Goal: Task Accomplishment & Management: Use online tool/utility

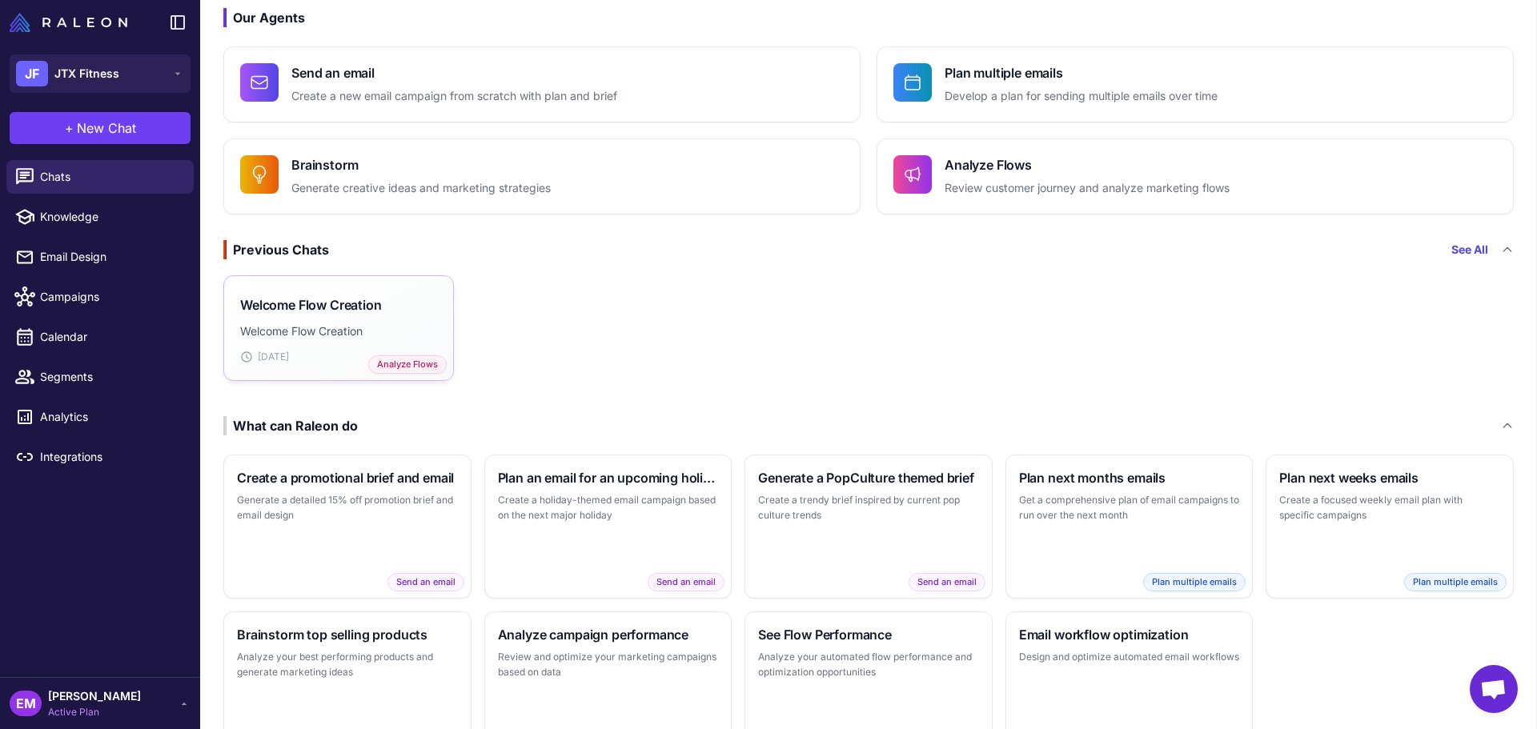
scroll to position [159, 0]
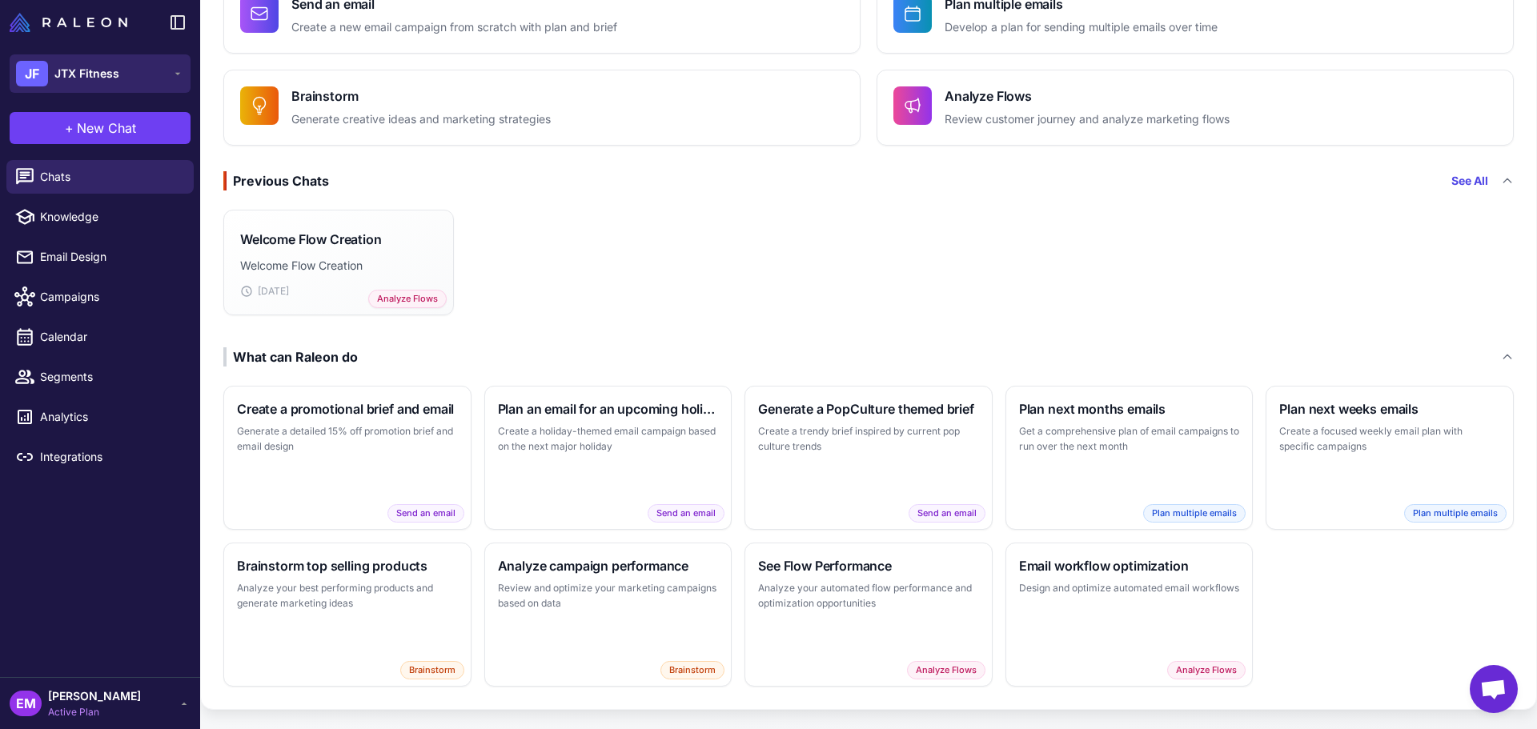
click at [145, 72] on button "JF JTX Fitness" at bounding box center [100, 73] width 181 height 38
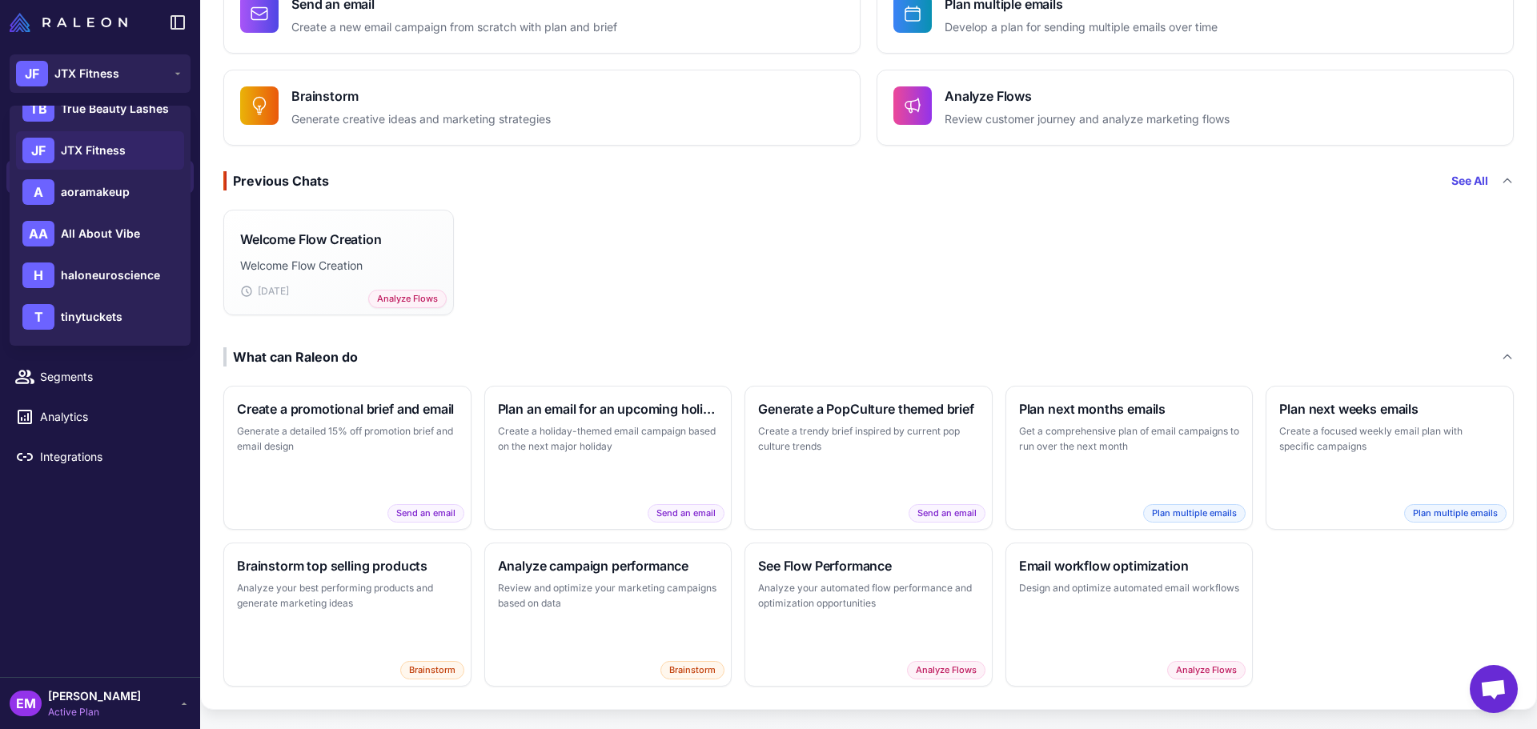
scroll to position [0, 0]
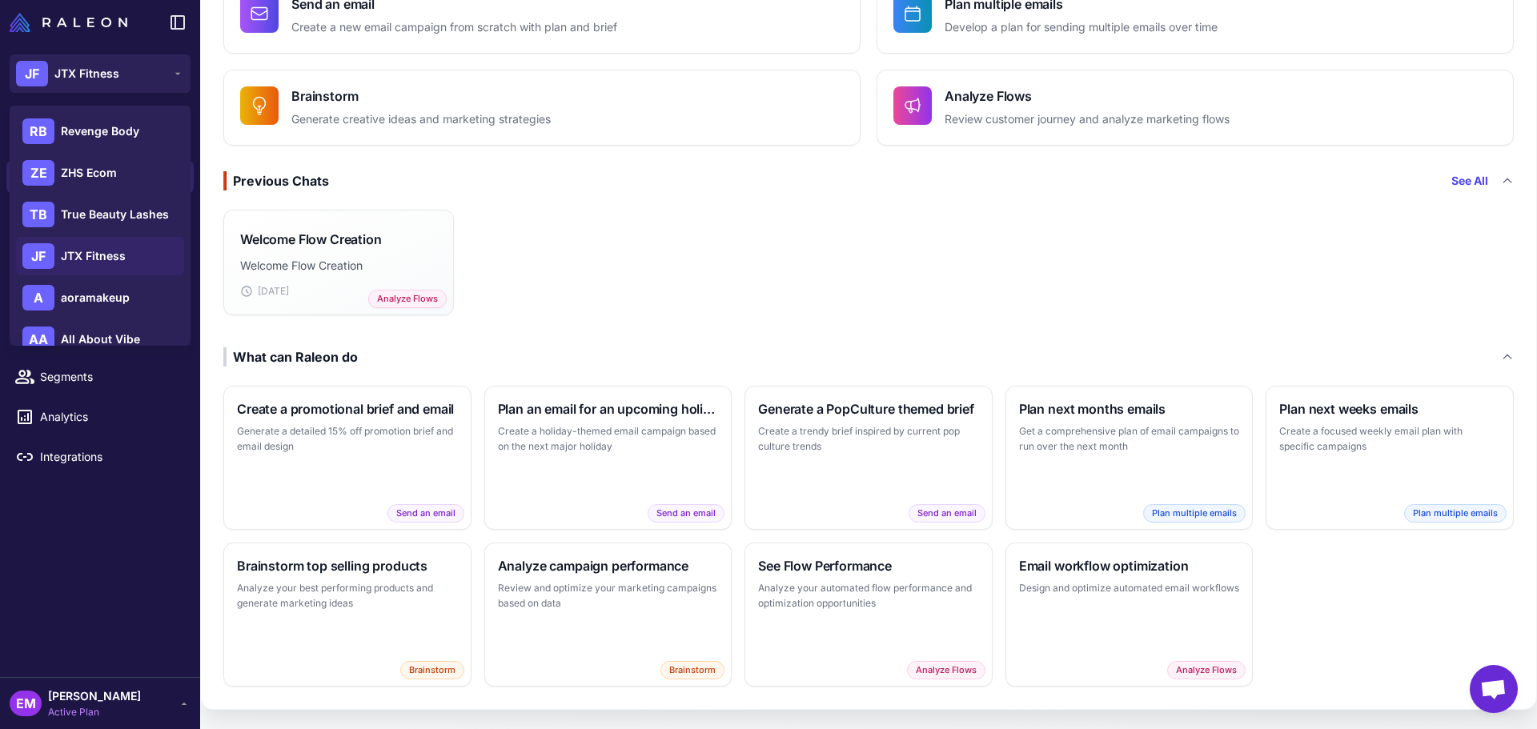
click at [748, 211] on div "Welcome Flow Creation Welcome Flow Creation [DATE] Analyze Flows" at bounding box center [869, 262] width 1336 height 119
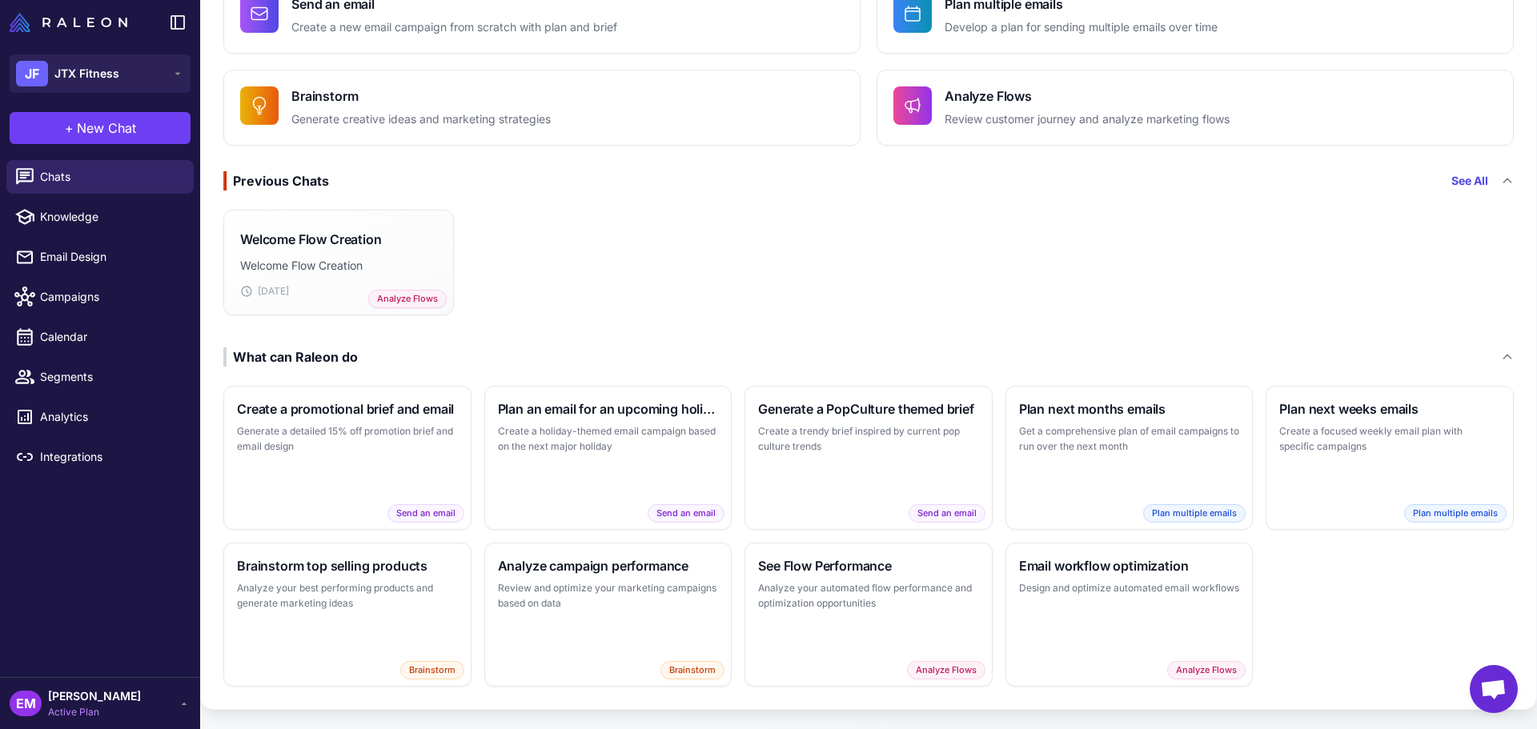
click at [87, 696] on span "[PERSON_NAME]" at bounding box center [94, 697] width 93 height 18
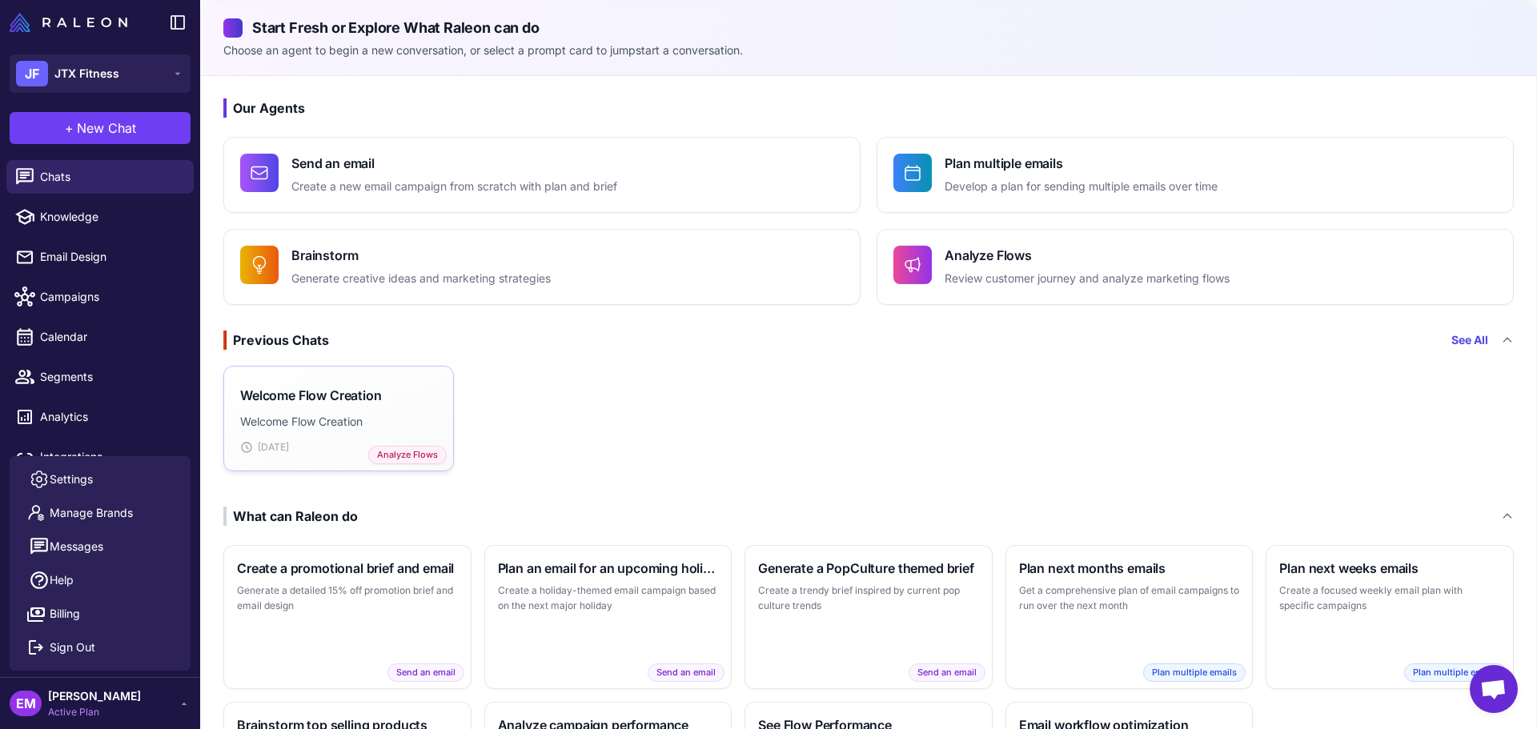
click at [282, 399] on h3 "Welcome Flow Creation" at bounding box center [311, 395] width 142 height 19
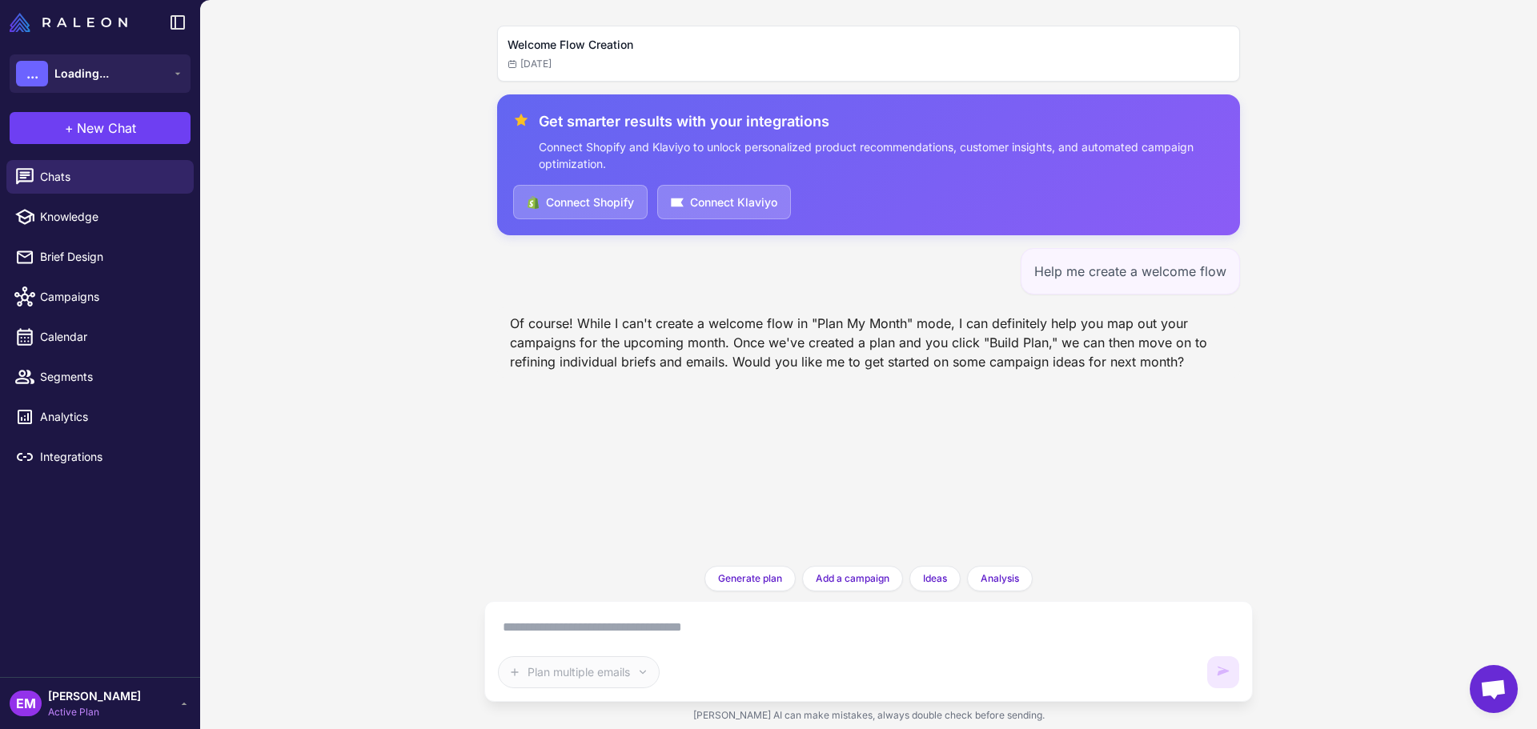
click at [661, 641] on div "Plan multiple emails" at bounding box center [868, 652] width 741 height 74
click at [673, 625] on textarea at bounding box center [868, 628] width 741 height 26
type textarea "**********"
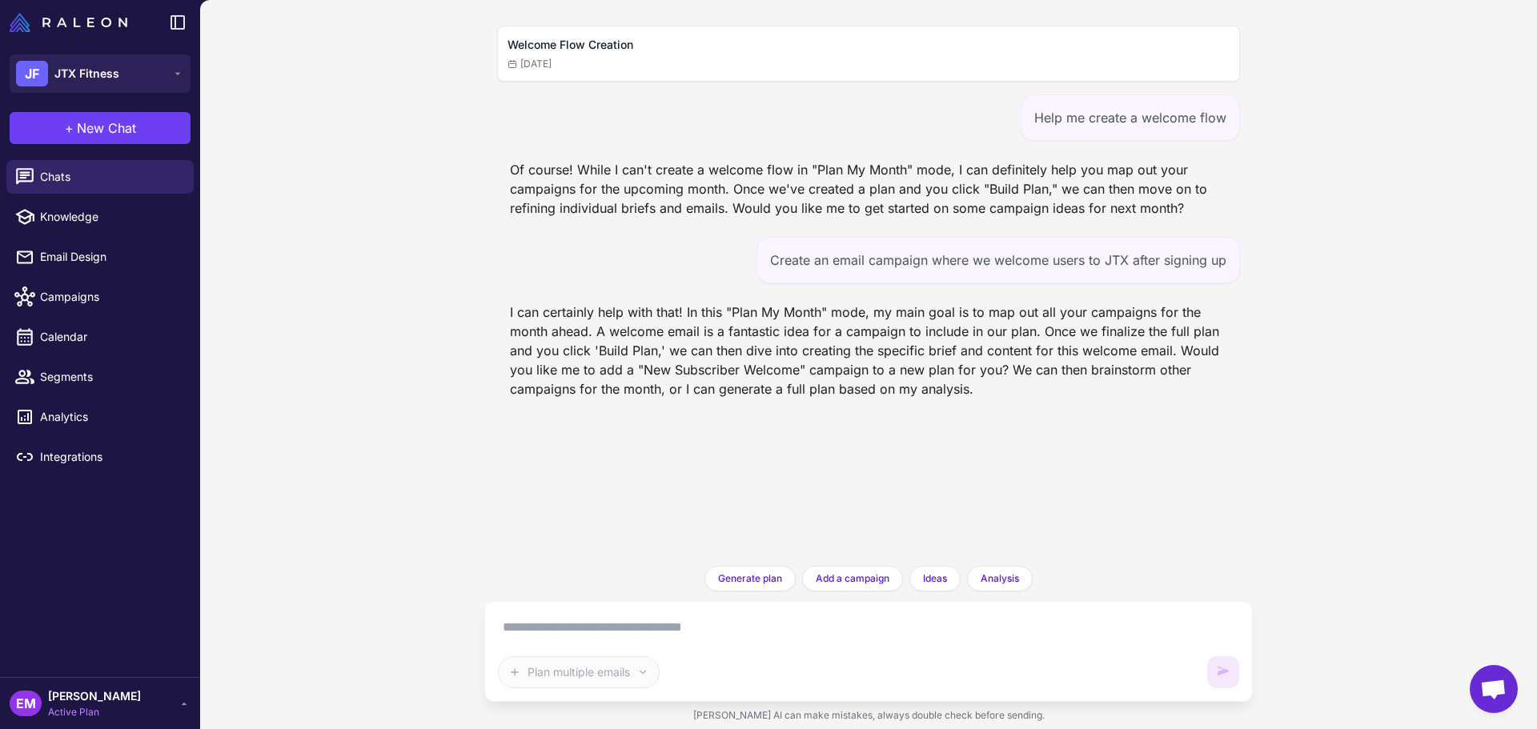
click at [938, 280] on div "Create an email campaign where we welcome users to JTX after signing up" at bounding box center [999, 260] width 484 height 46
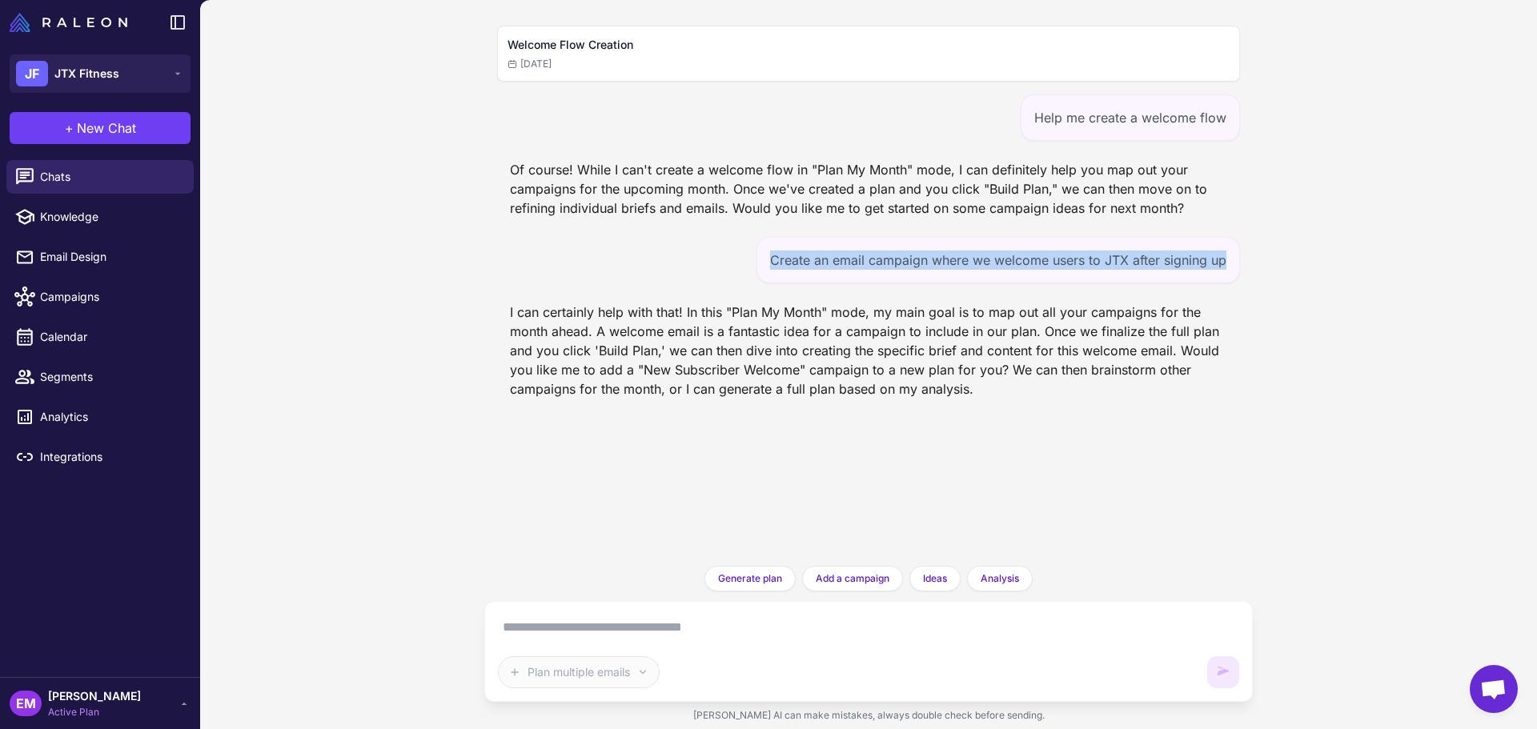
click at [938, 280] on div "Create an email campaign where we welcome users to JTX after signing up" at bounding box center [999, 260] width 484 height 46
copy div "Create an email campaign where we welcome users to JTX after signing up"
click at [47, 170] on span "Chats" at bounding box center [110, 177] width 141 height 18
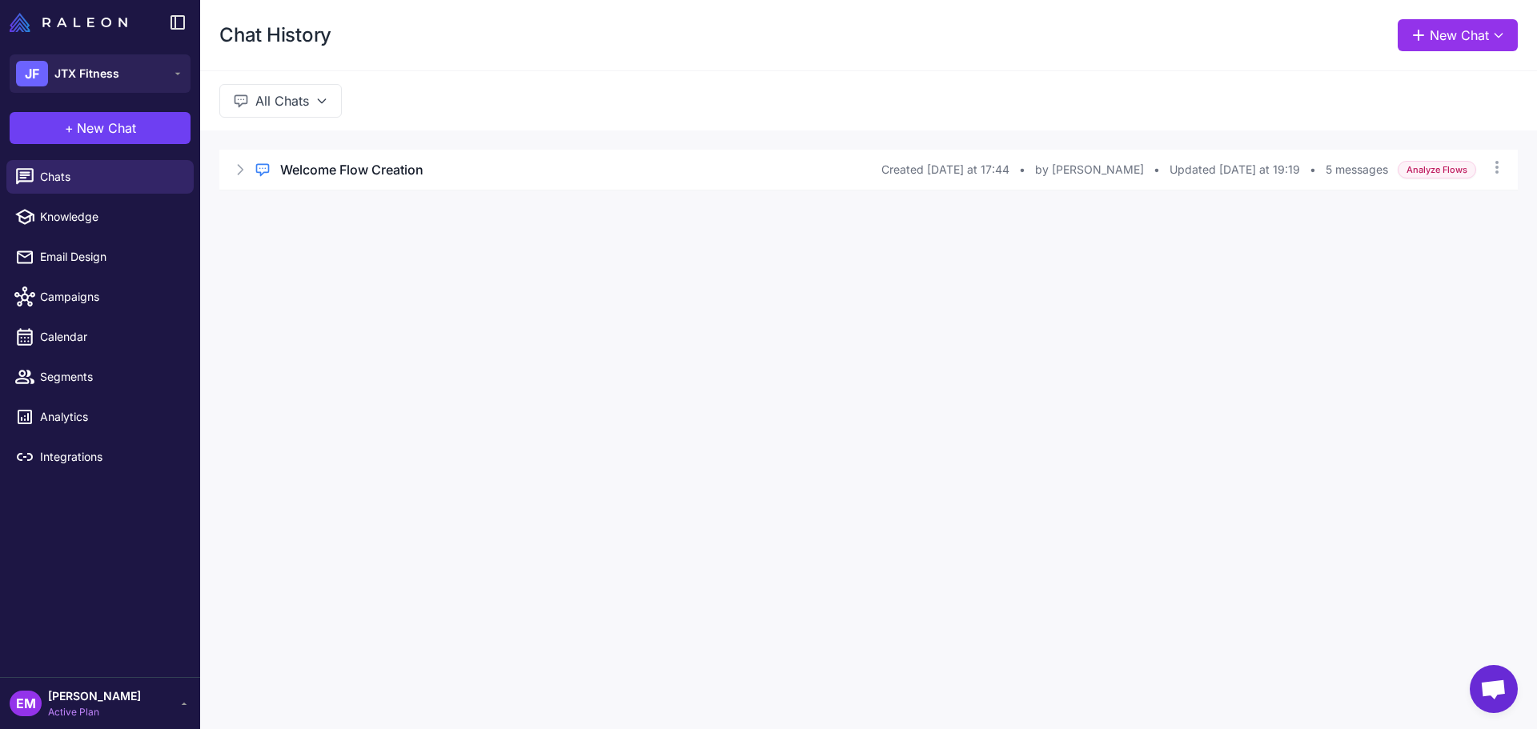
click at [311, 106] on button "All Chats" at bounding box center [280, 101] width 123 height 34
click at [459, 221] on div "Chat History New Chat All Chats All Chats My Chats Brief Chats Regular Chat Wel…" at bounding box center [868, 364] width 1337 height 729
click at [458, 174] on div "Welcome Flow Creation" at bounding box center [580, 169] width 601 height 19
click at [316, 241] on button "Open Chat" at bounding box center [294, 238] width 73 height 18
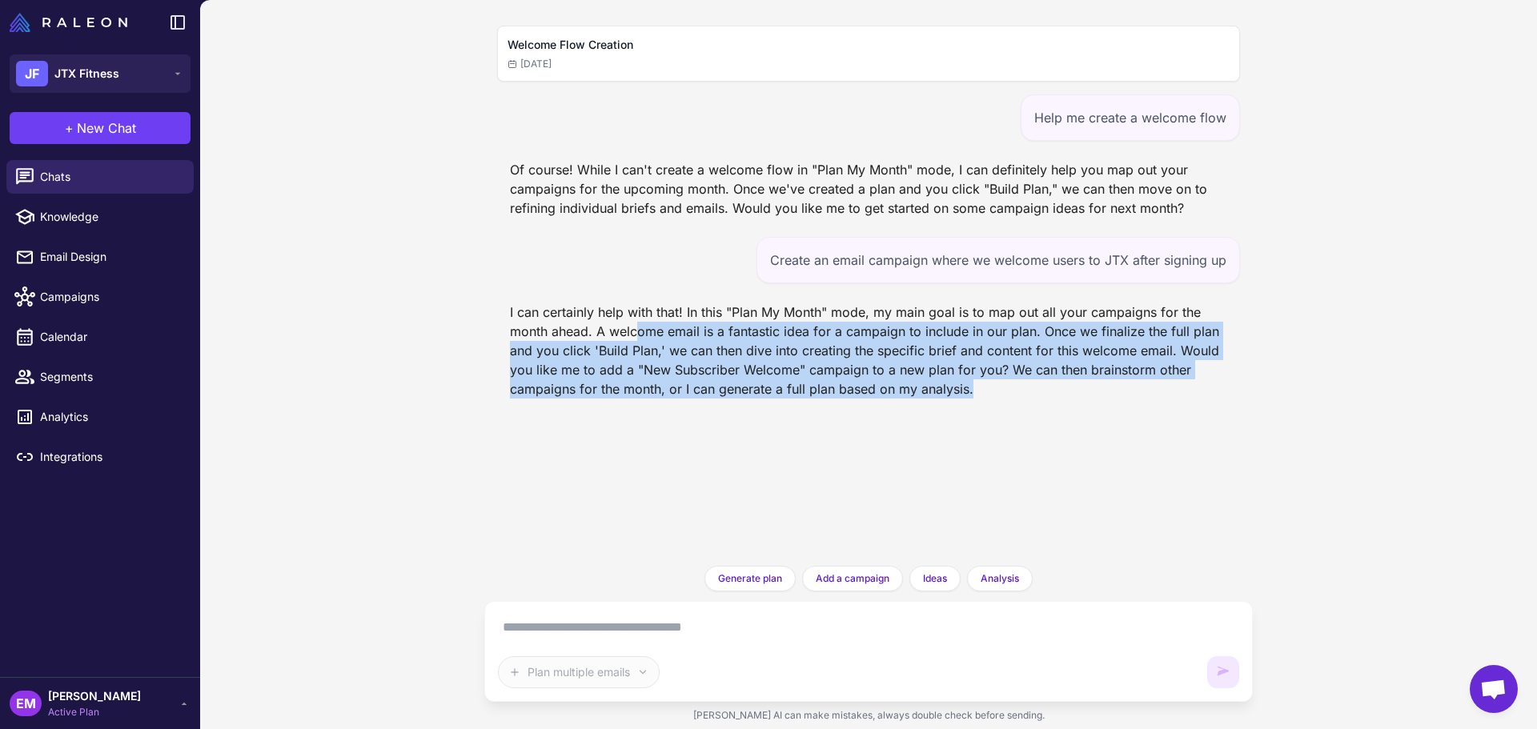
drag, startPoint x: 637, startPoint y: 330, endPoint x: 1056, endPoint y: 401, distance: 424.8
click at [1056, 401] on div "I can certainly help with that! In this "Plan My Month" mode, my main goal is t…" at bounding box center [868, 350] width 743 height 109
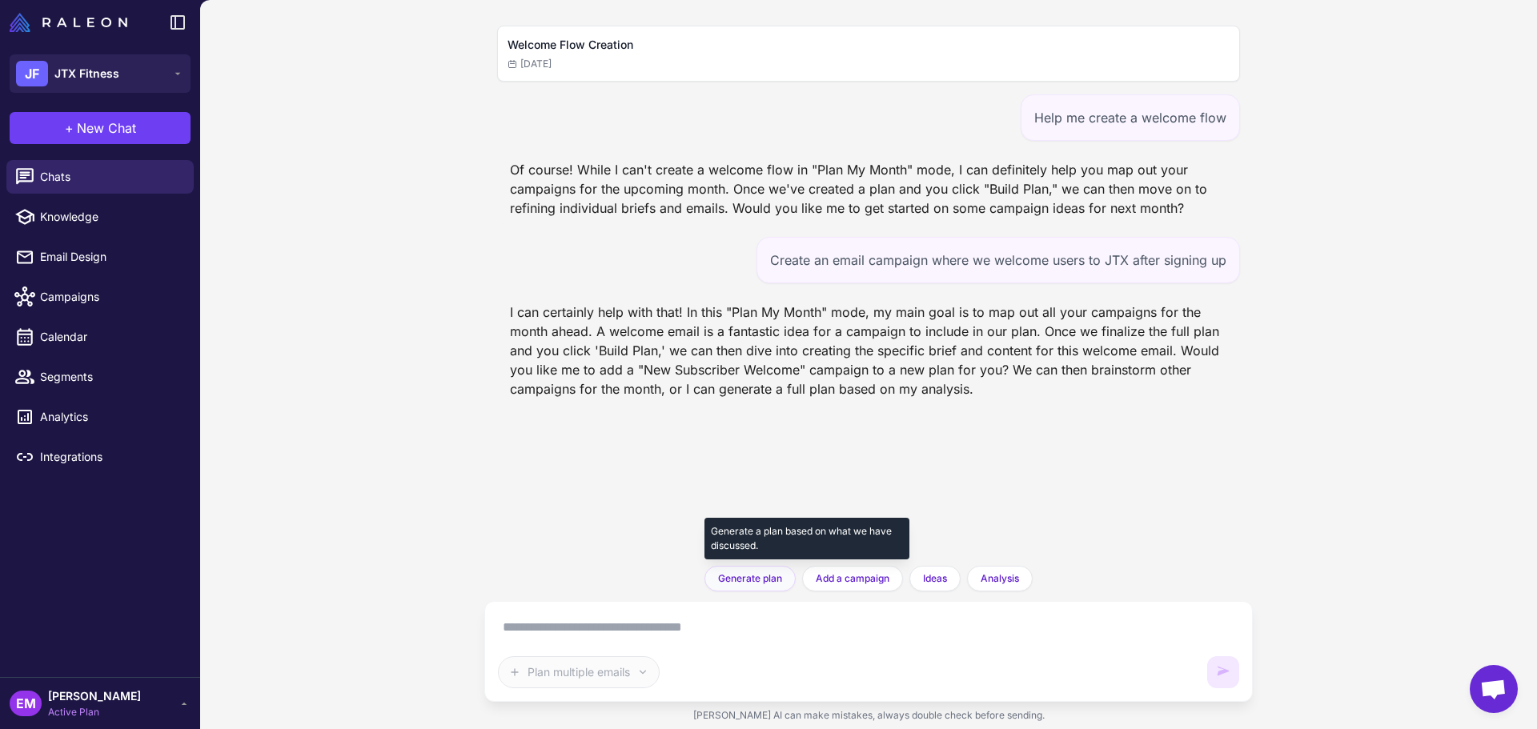
click at [773, 584] on span "Generate plan" at bounding box center [750, 579] width 64 height 14
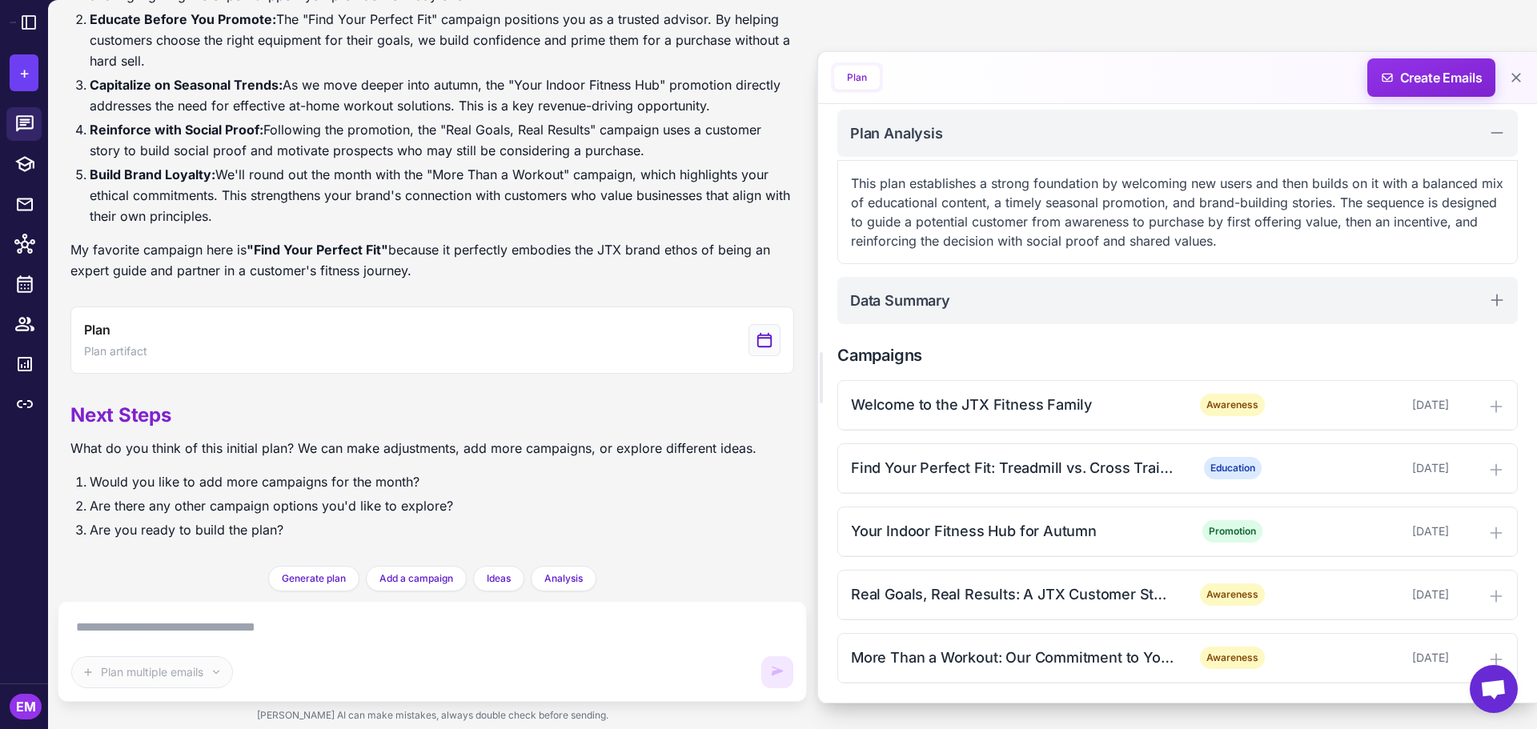
scroll to position [815, 0]
click at [1521, 71] on icon at bounding box center [1516, 78] width 16 height 16
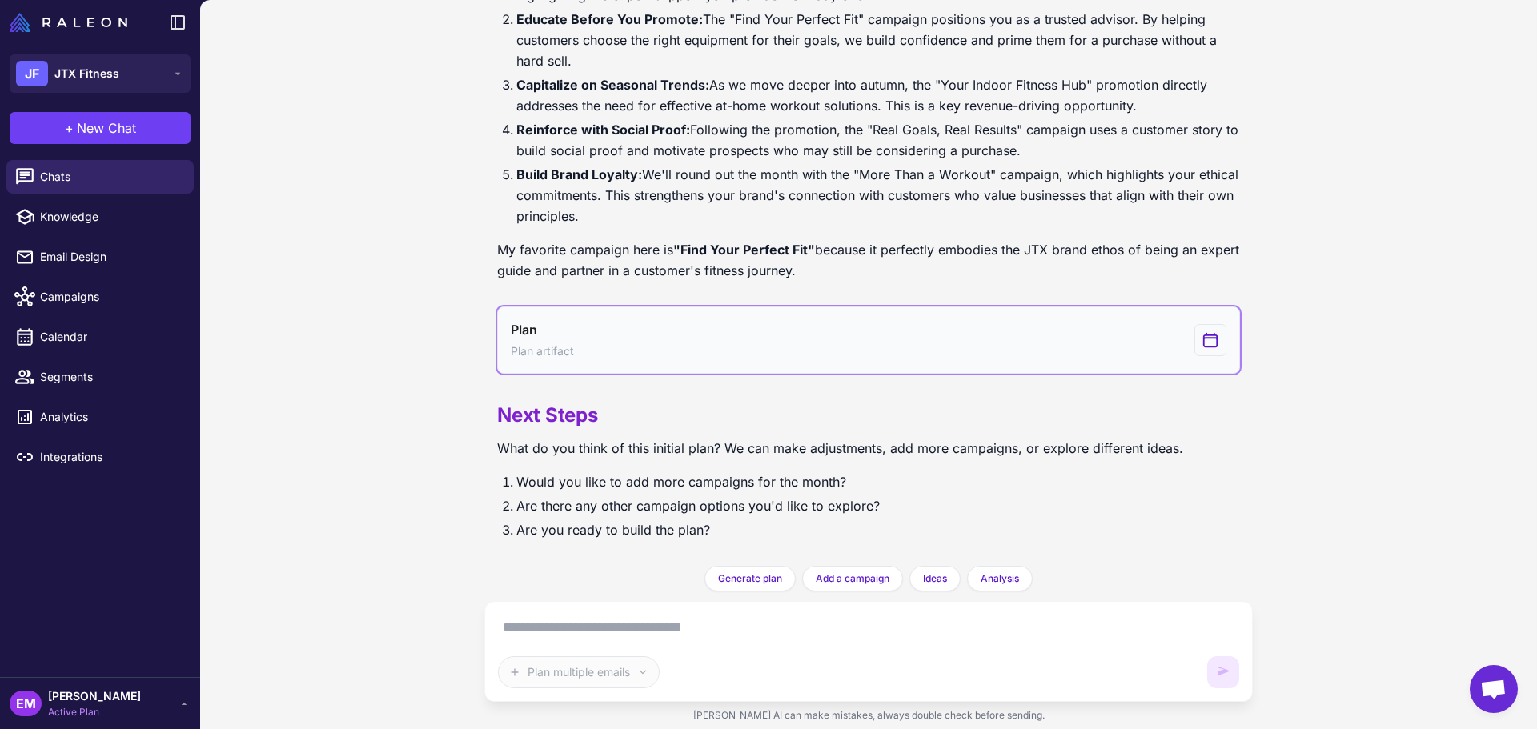
click at [1018, 356] on button "Plan Plan artifact" at bounding box center [868, 340] width 743 height 67
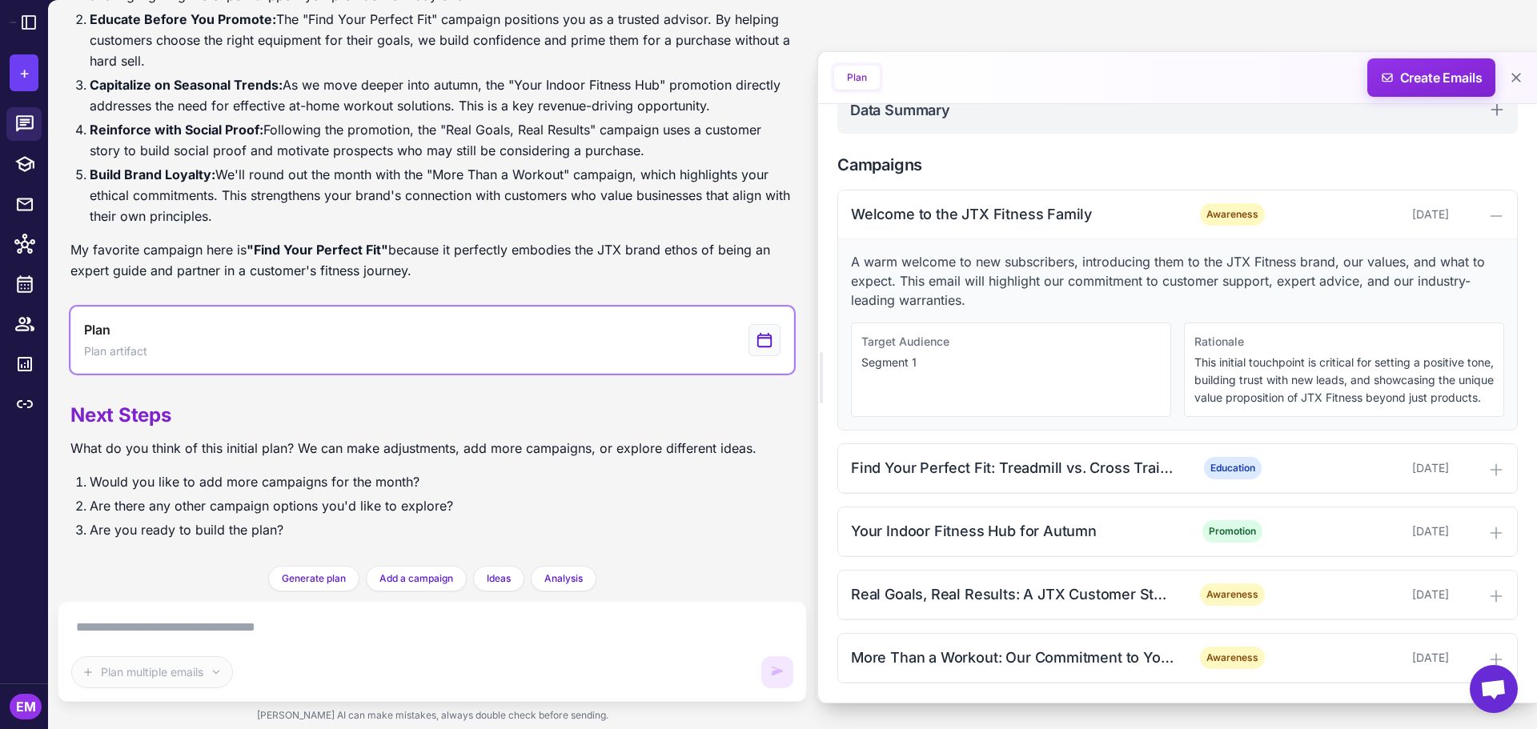
scroll to position [403, 0]
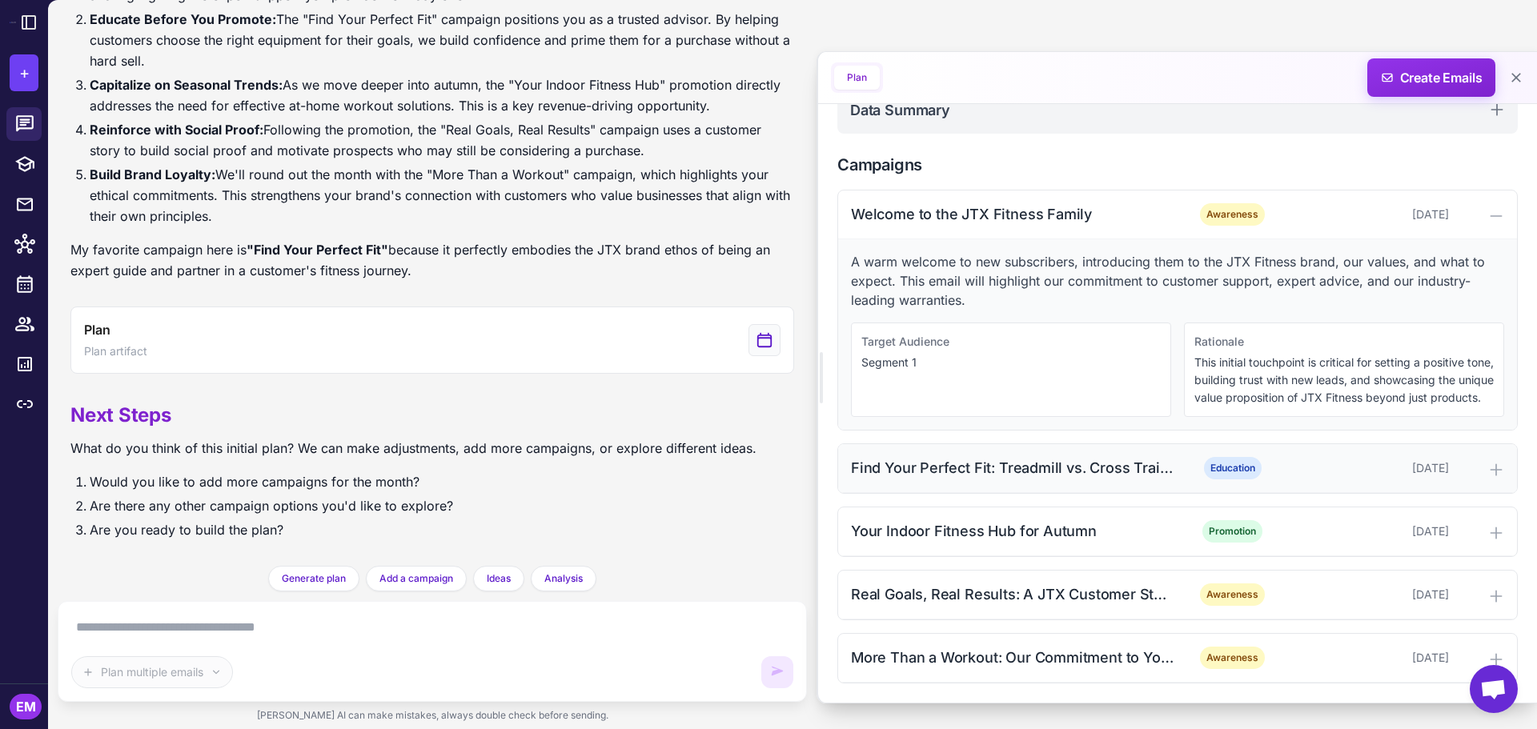
click at [1050, 464] on div "Find Your Perfect Fit: Treadmill vs. Cross Trainer" at bounding box center [1012, 468] width 323 height 22
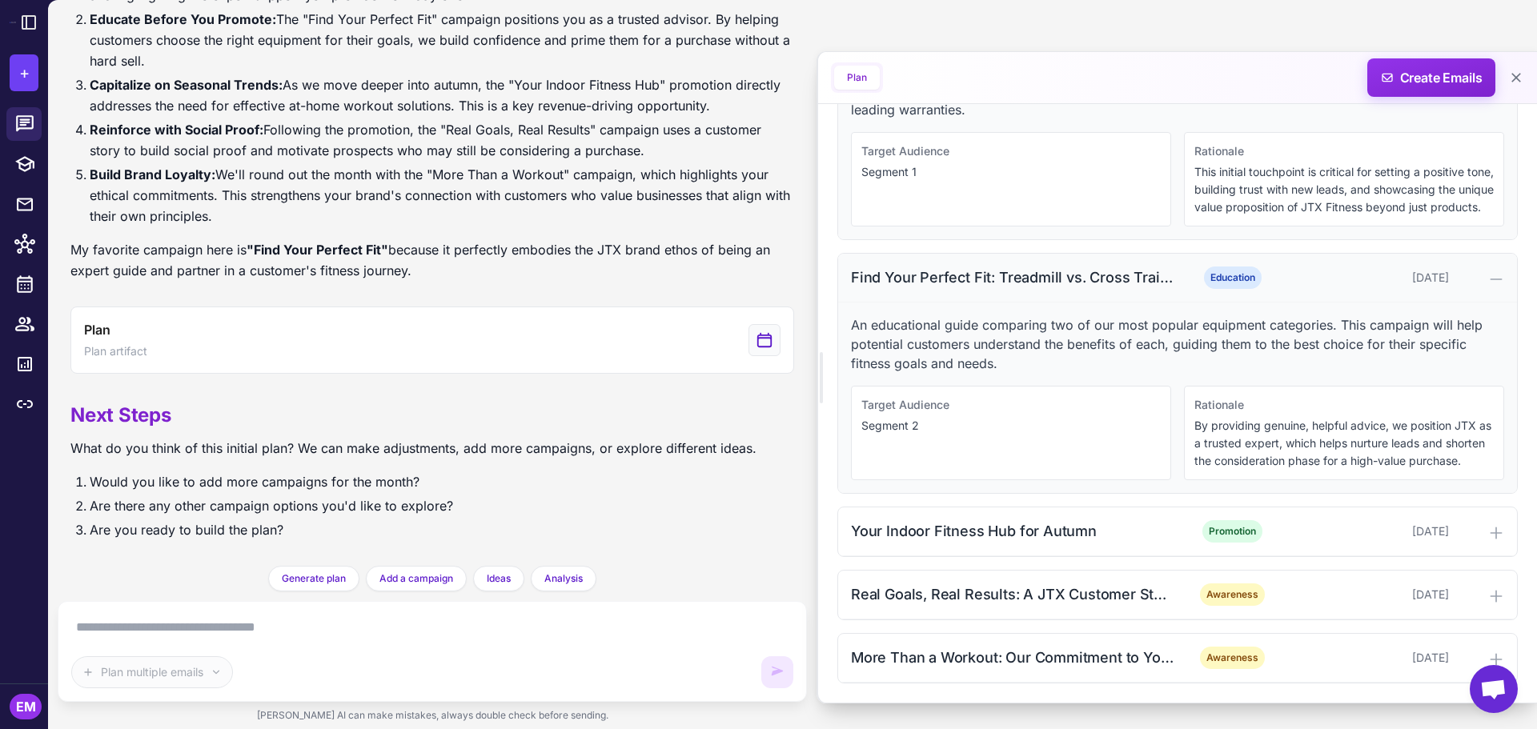
scroll to position [611, 0]
click at [1005, 525] on div "Your Indoor Fitness Hub for Autumn" at bounding box center [1012, 531] width 323 height 22
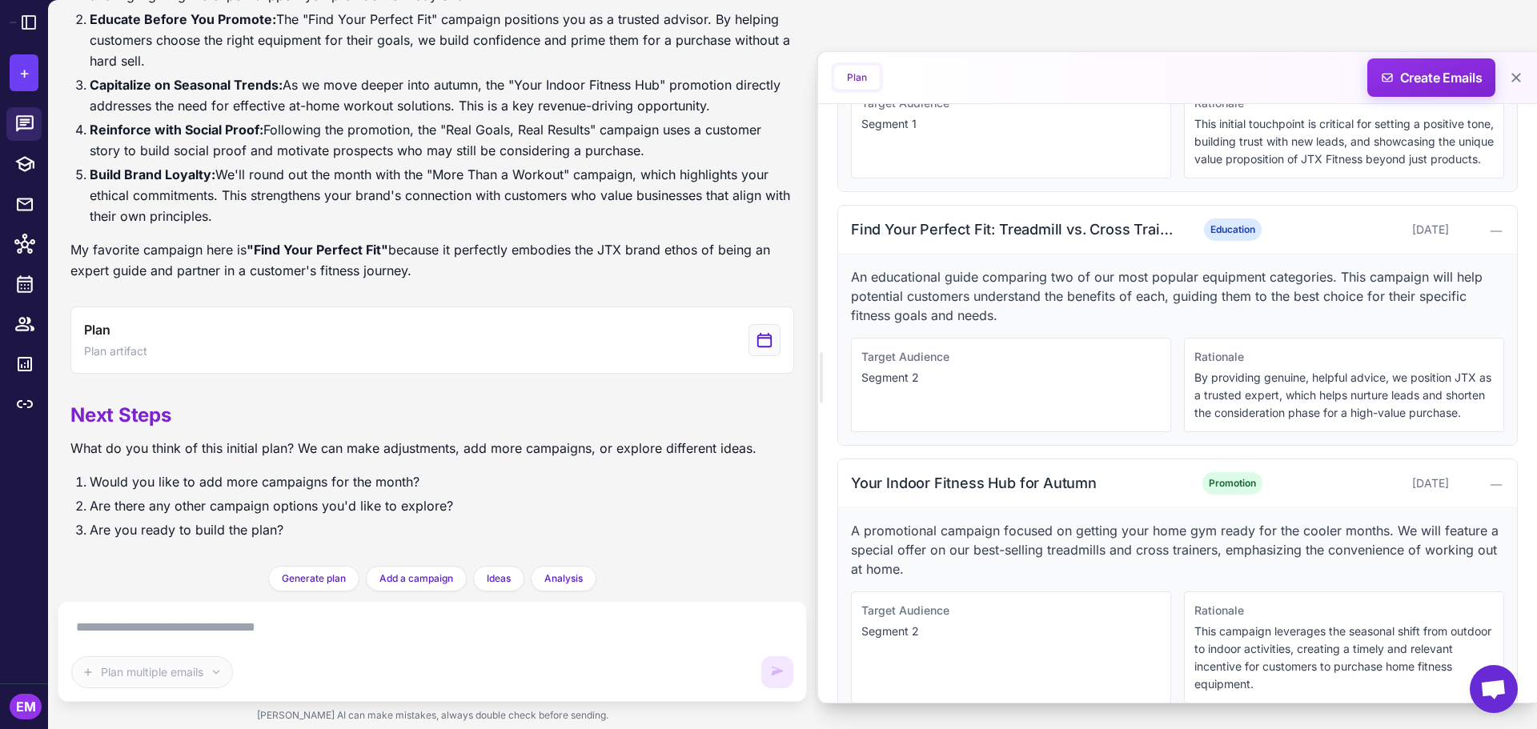
scroll to position [819, 0]
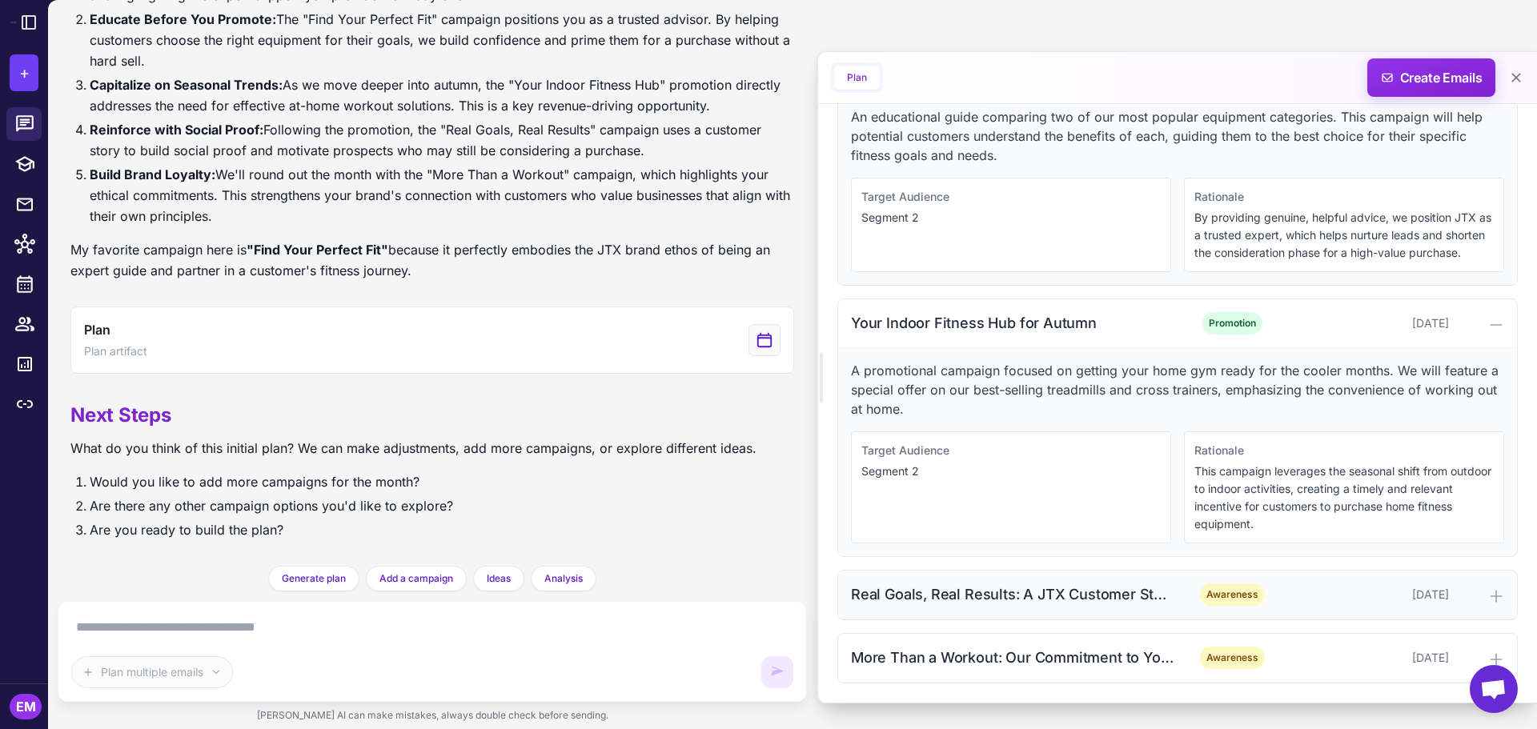
click at [1000, 588] on div "Real Goals, Real Results: A JTX Customer Story" at bounding box center [1012, 595] width 323 height 22
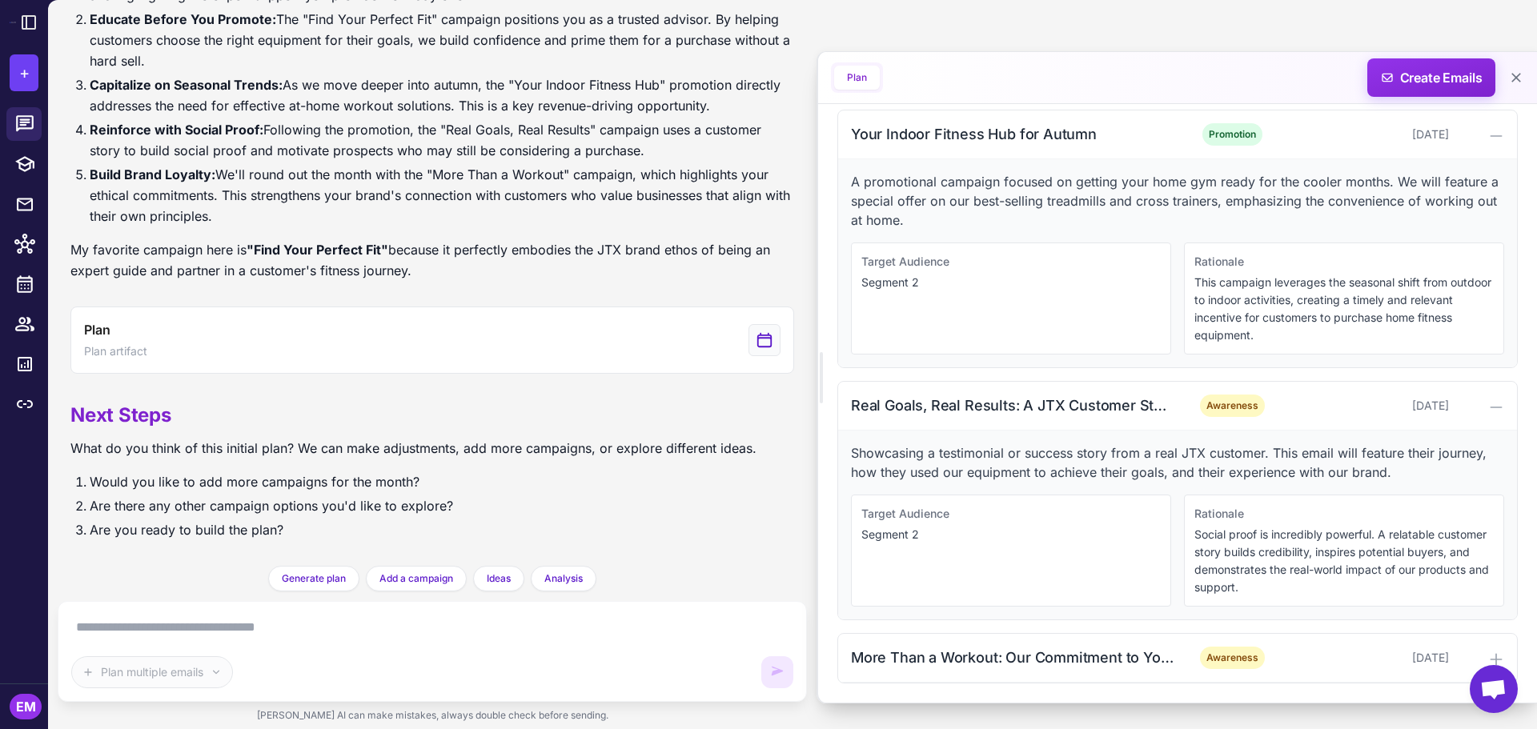
scroll to position [1008, 0]
click at [1031, 659] on div "More Than a Workout: Our Commitment to You & Our Community" at bounding box center [1012, 658] width 323 height 22
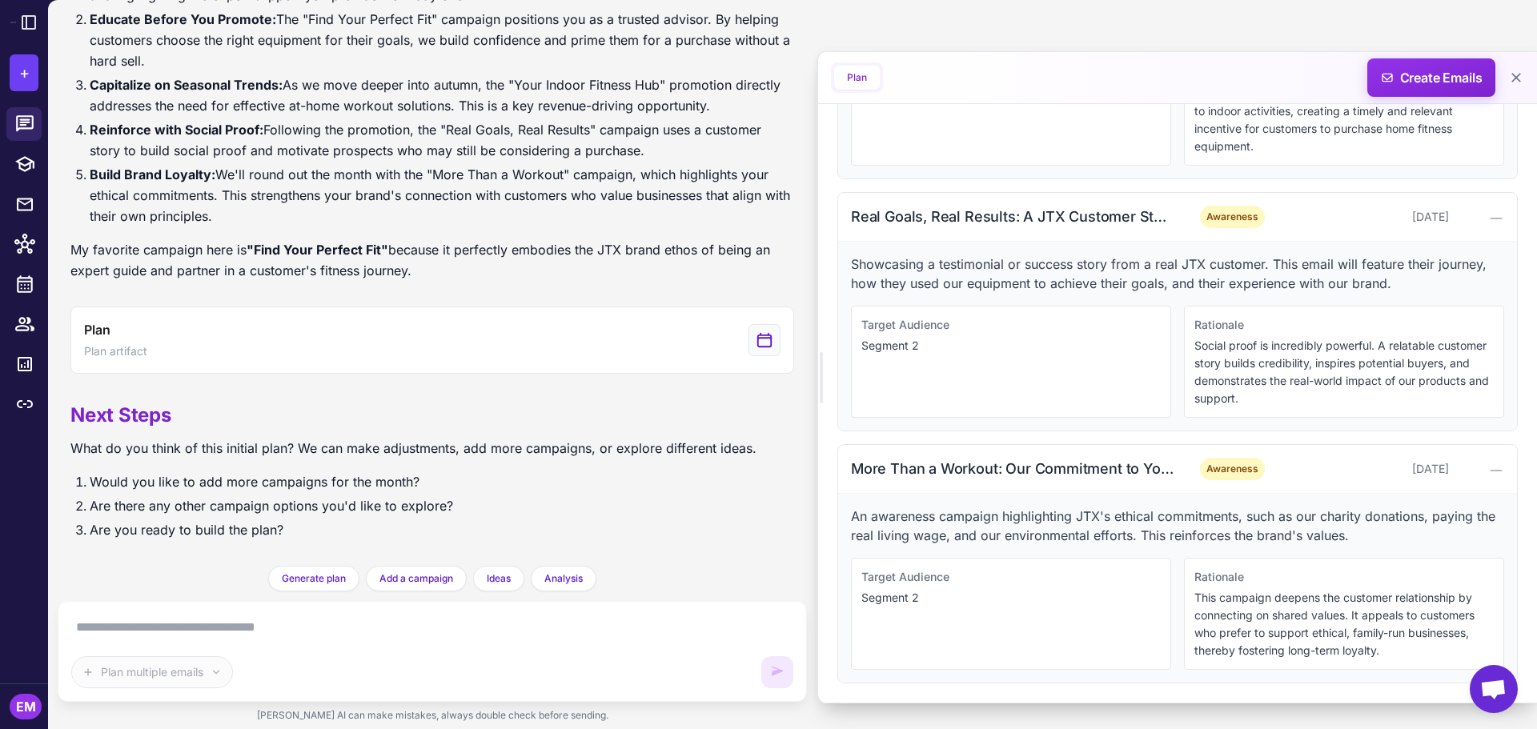
scroll to position [1197, 0]
click at [1465, 467] on div at bounding box center [1480, 469] width 49 height 19
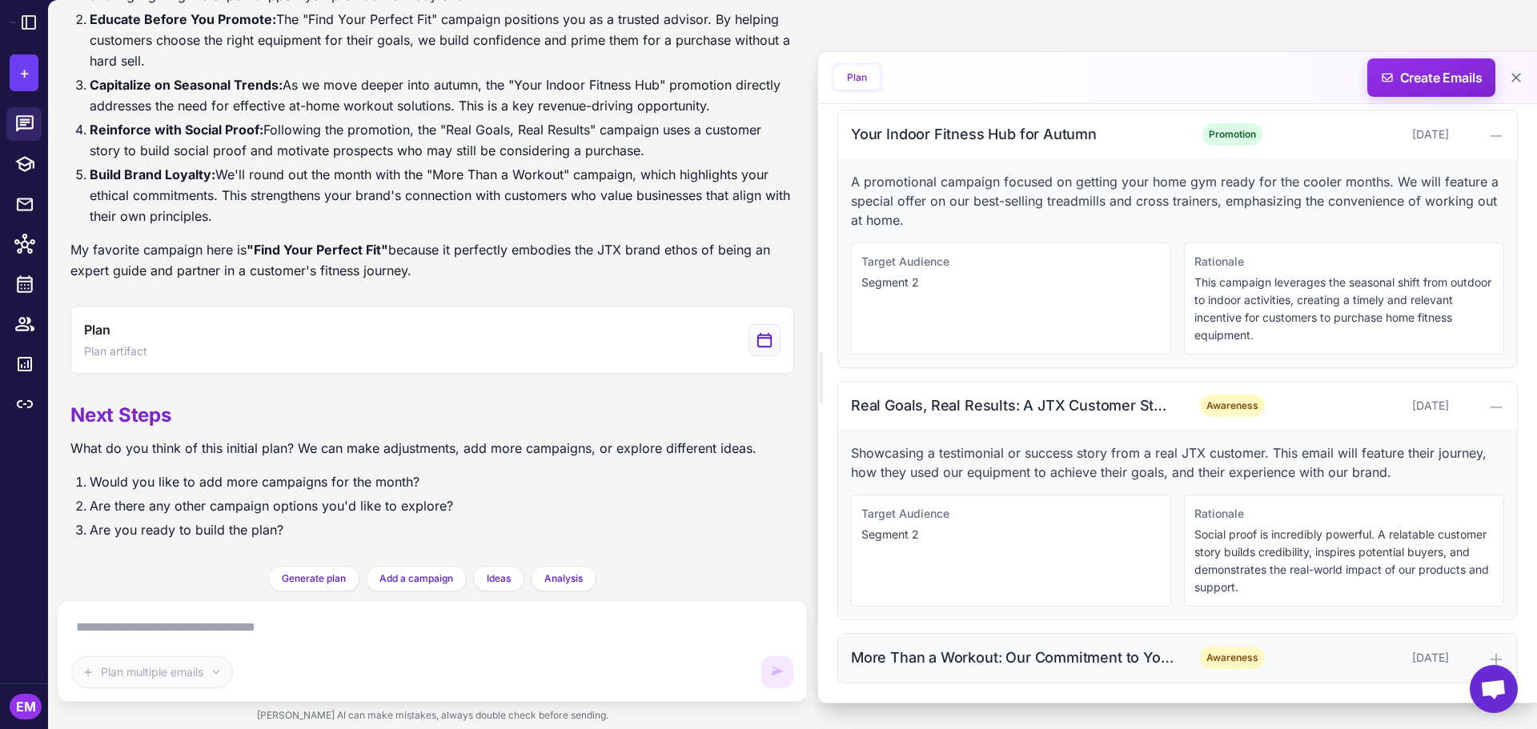
scroll to position [1008, 0]
click at [1431, 64] on span "Create Emails" at bounding box center [1432, 77] width 140 height 38
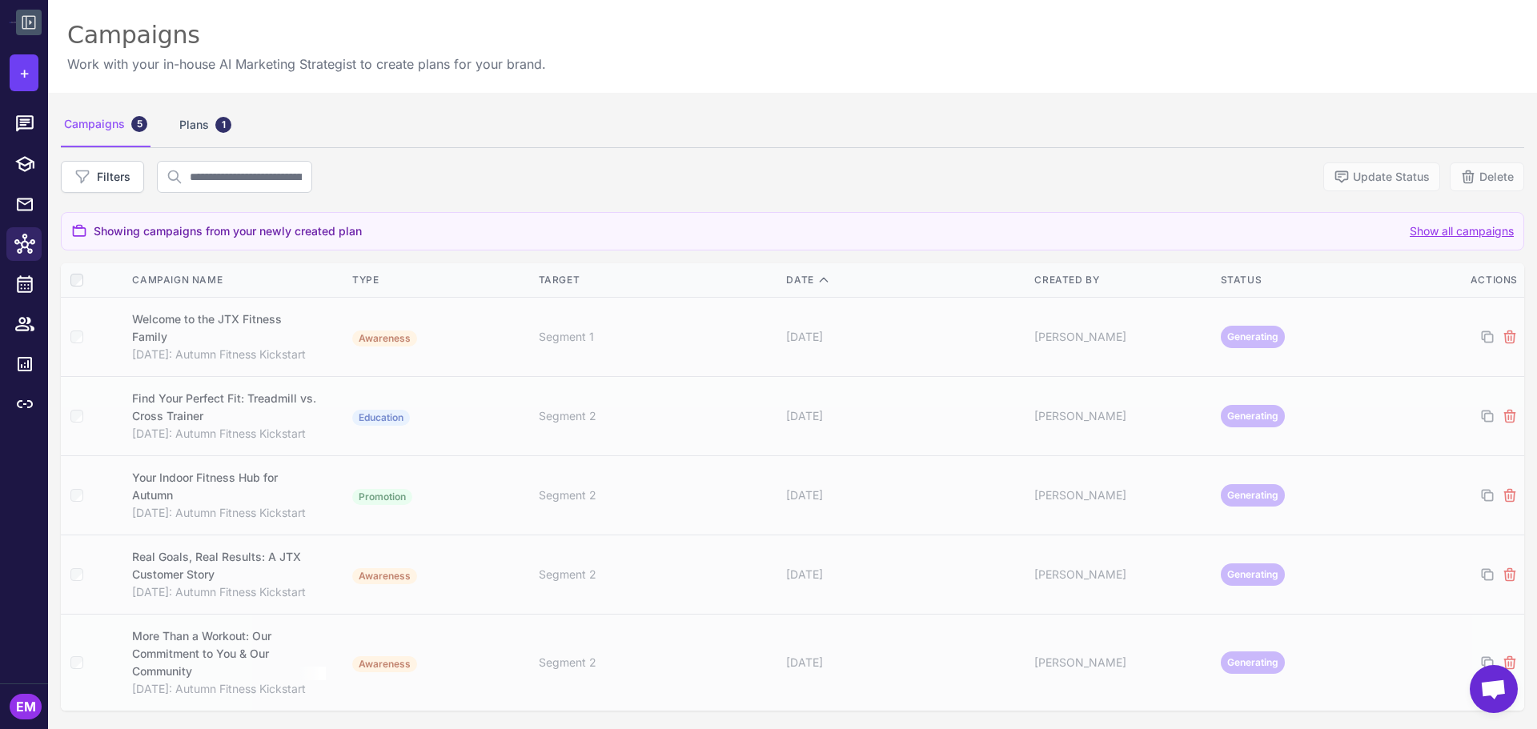
click at [34, 28] on icon at bounding box center [29, 23] width 14 height 14
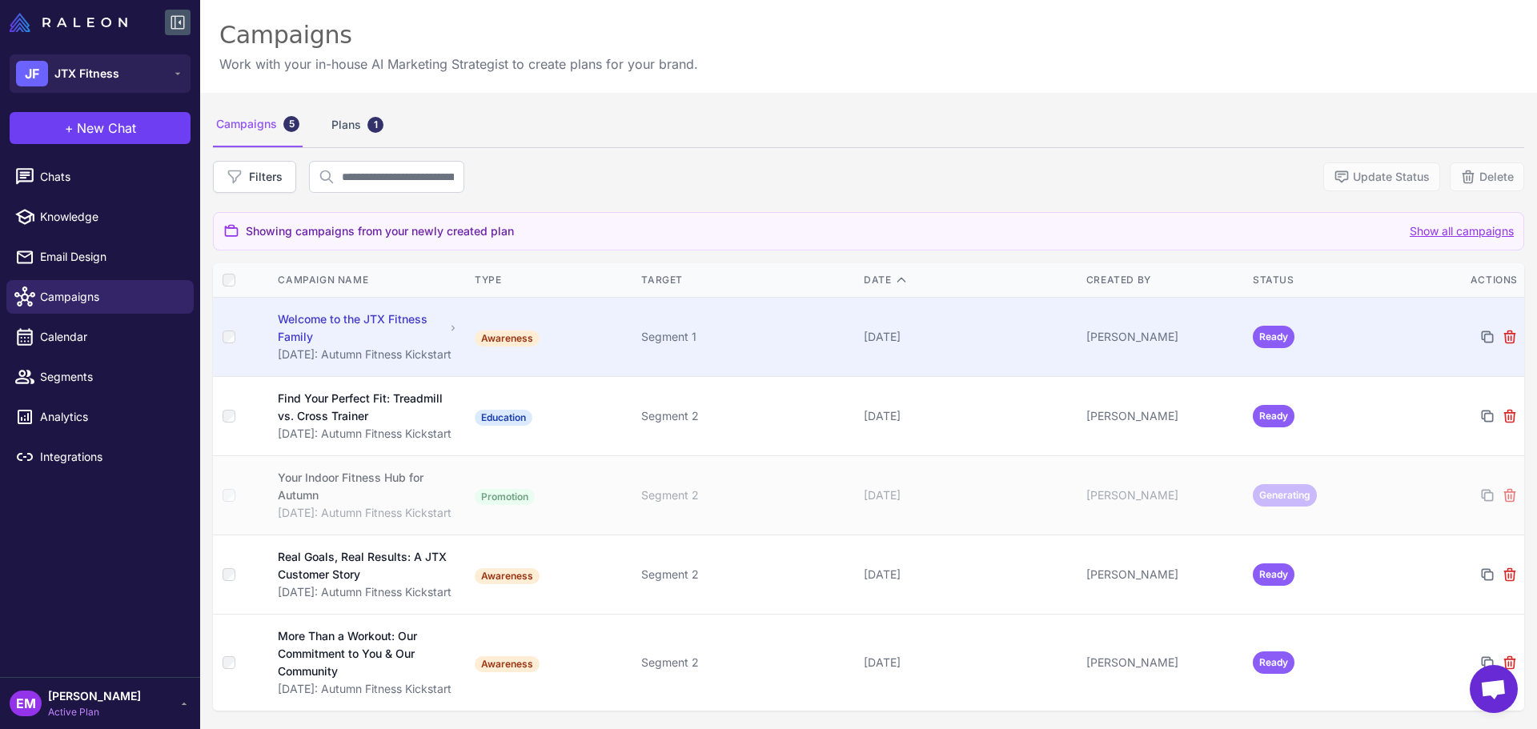
click at [351, 339] on div "Welcome to the JTX Fitness Family" at bounding box center [361, 328] width 167 height 35
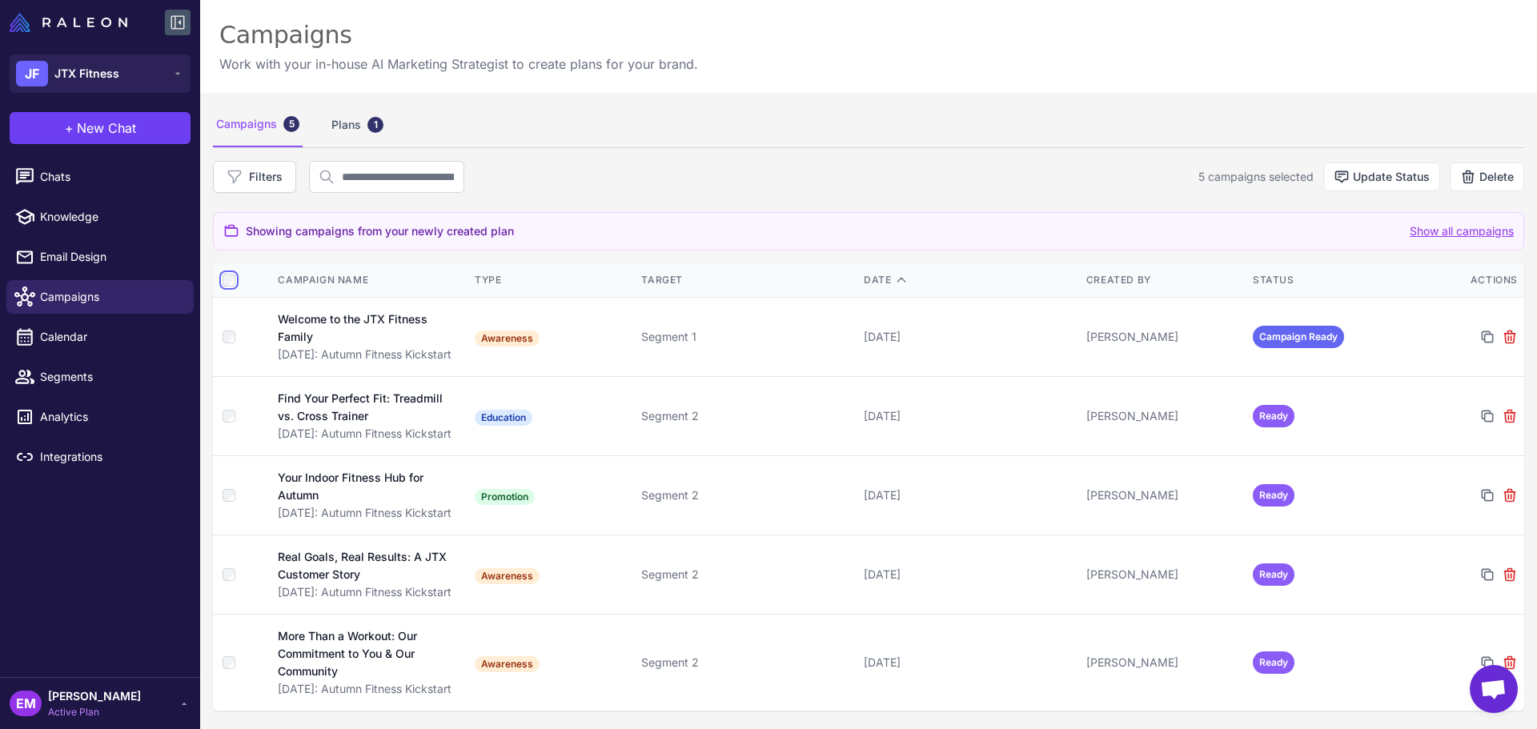
click at [236, 280] on div at bounding box center [241, 280] width 36 height 13
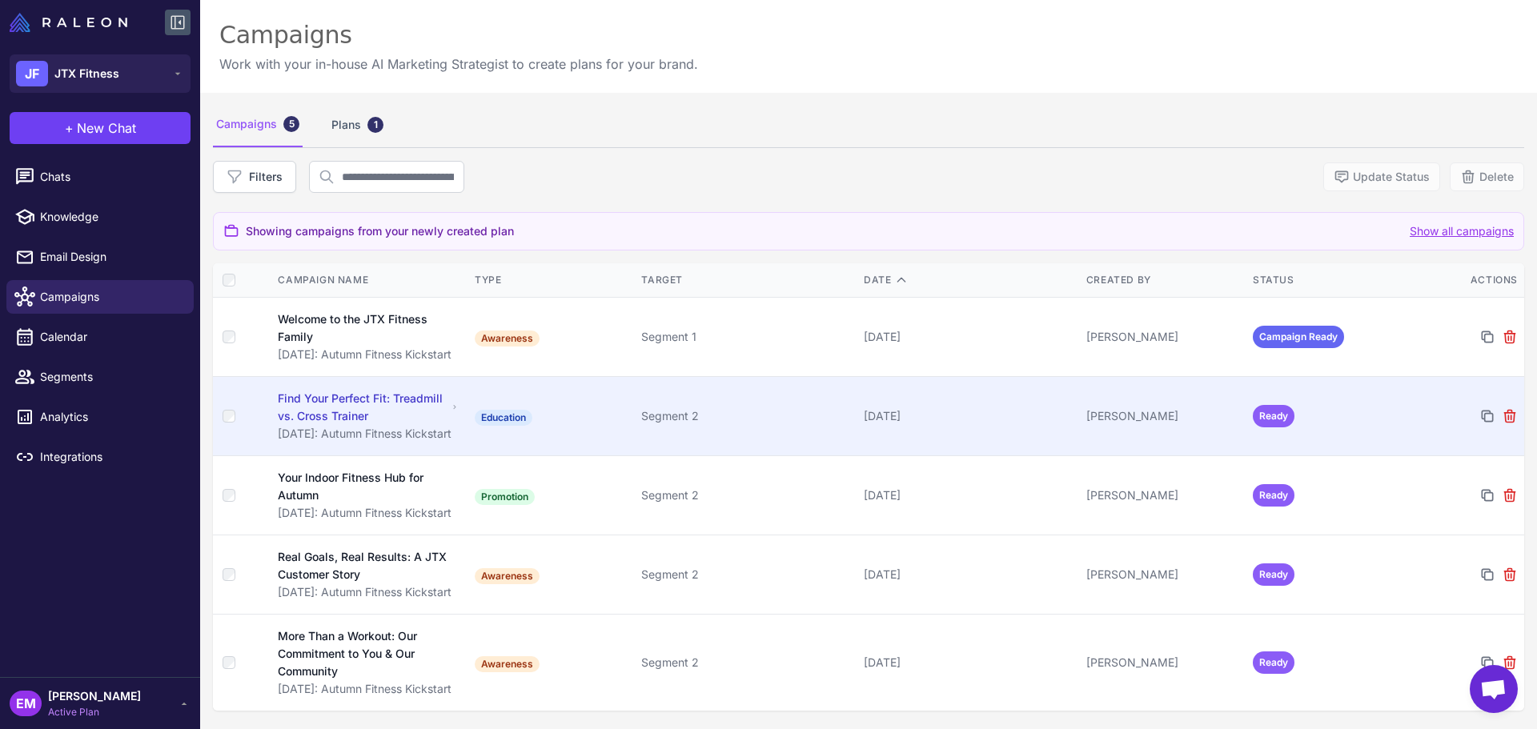
click at [226, 408] on td at bounding box center [240, 416] width 55 height 79
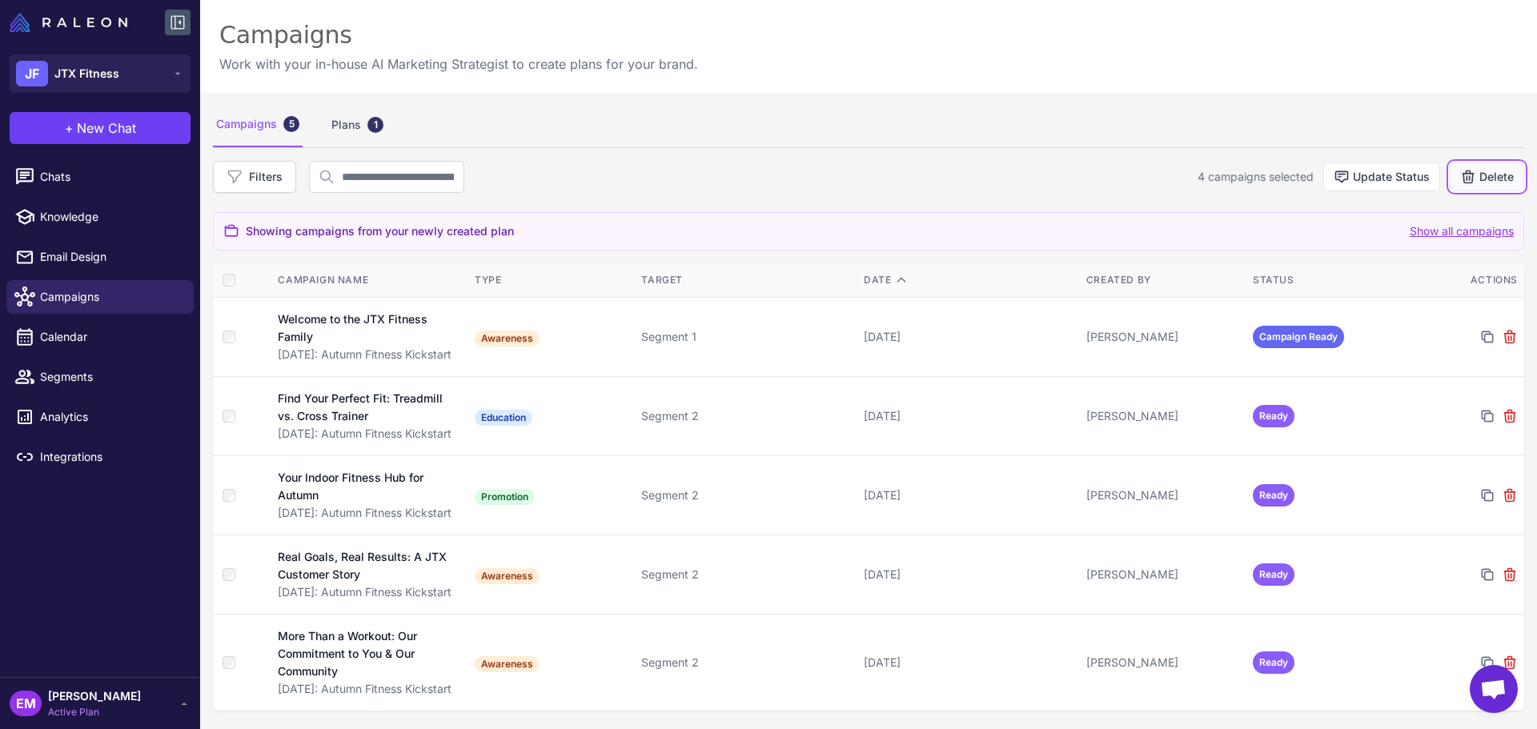
click at [1476, 184] on button "Delete" at bounding box center [1487, 177] width 74 height 29
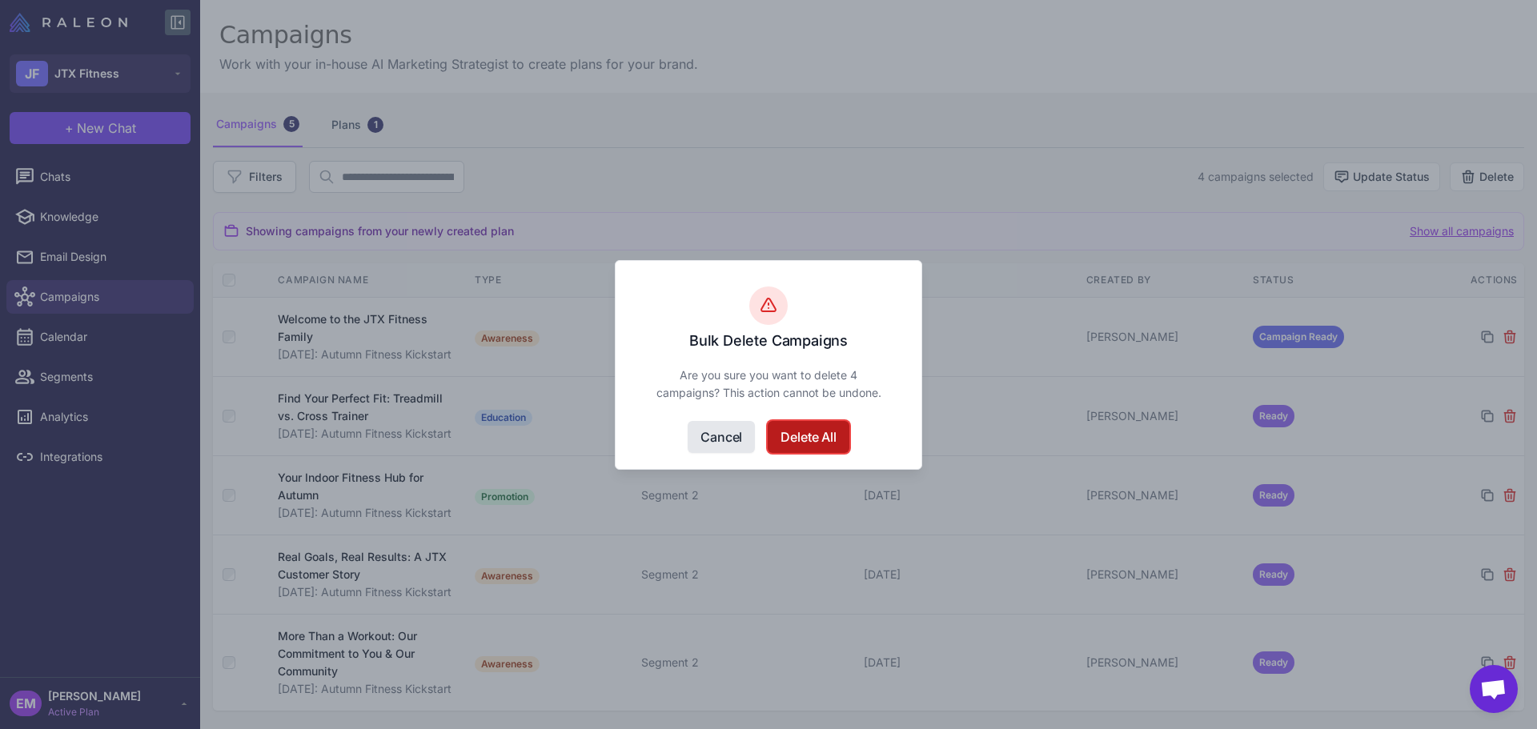
click at [814, 433] on button "Delete All" at bounding box center [808, 437] width 81 height 32
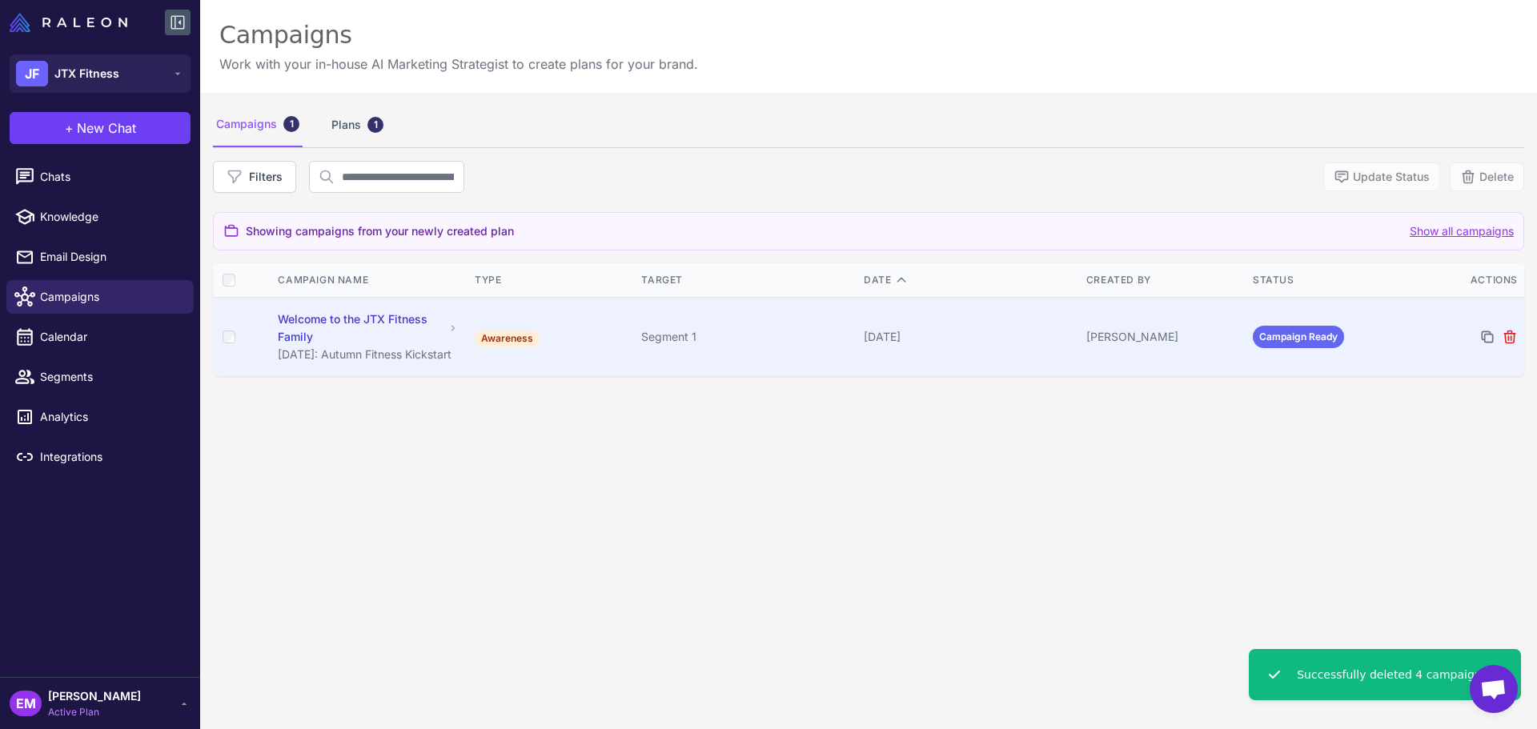
click at [326, 324] on div "Welcome to the JTX Fitness Family" at bounding box center [361, 328] width 167 height 35
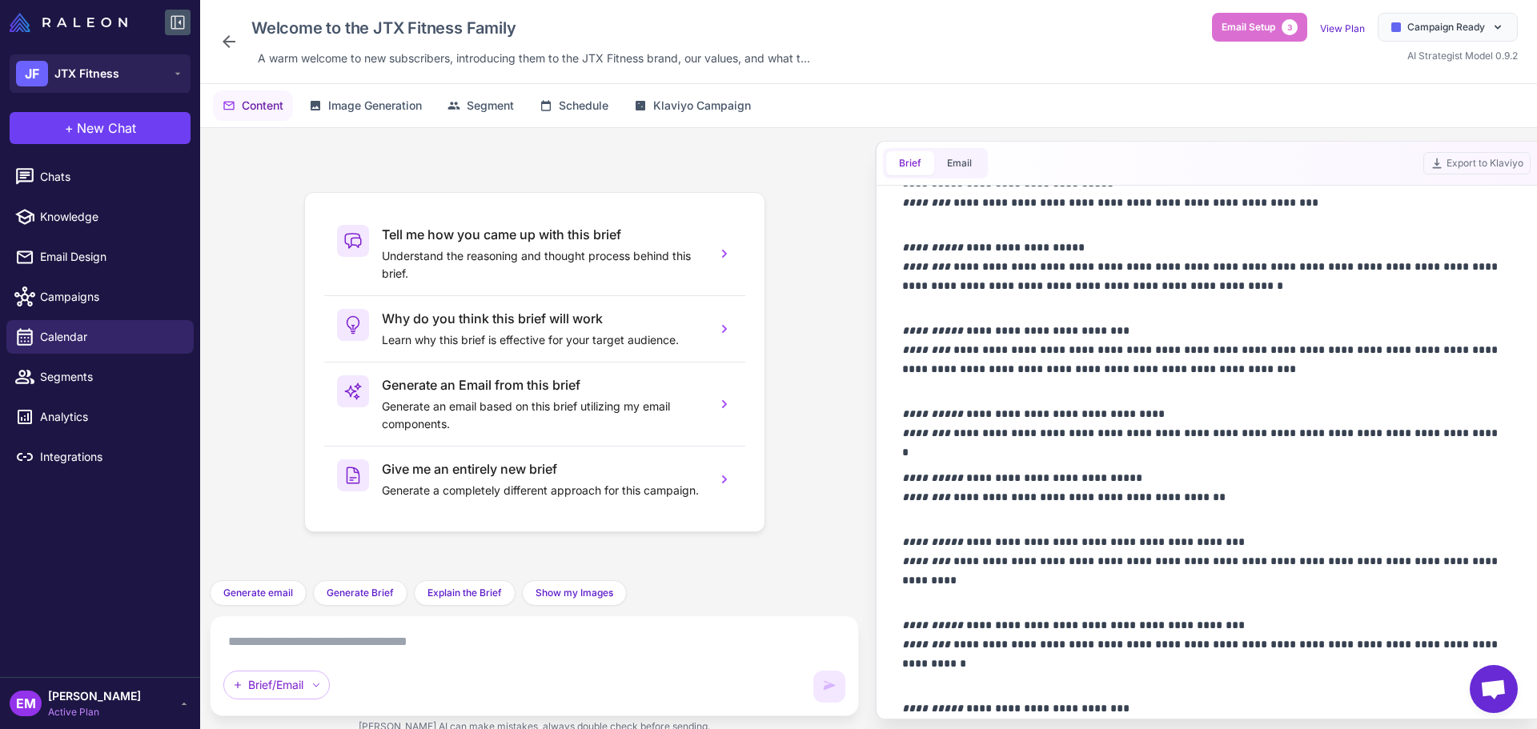
scroll to position [1401, 0]
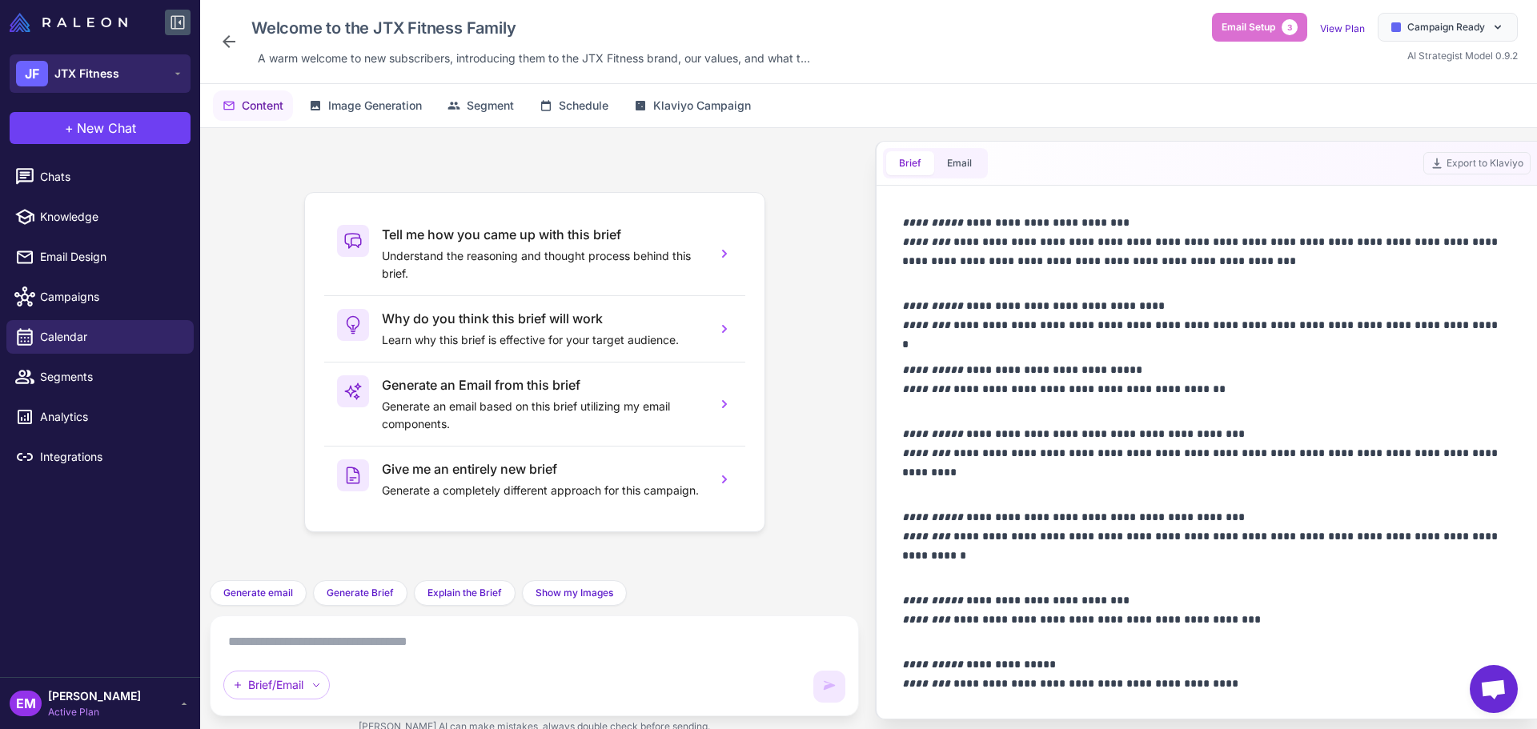
click at [138, 75] on button "JF JTX Fitness" at bounding box center [100, 73] width 181 height 38
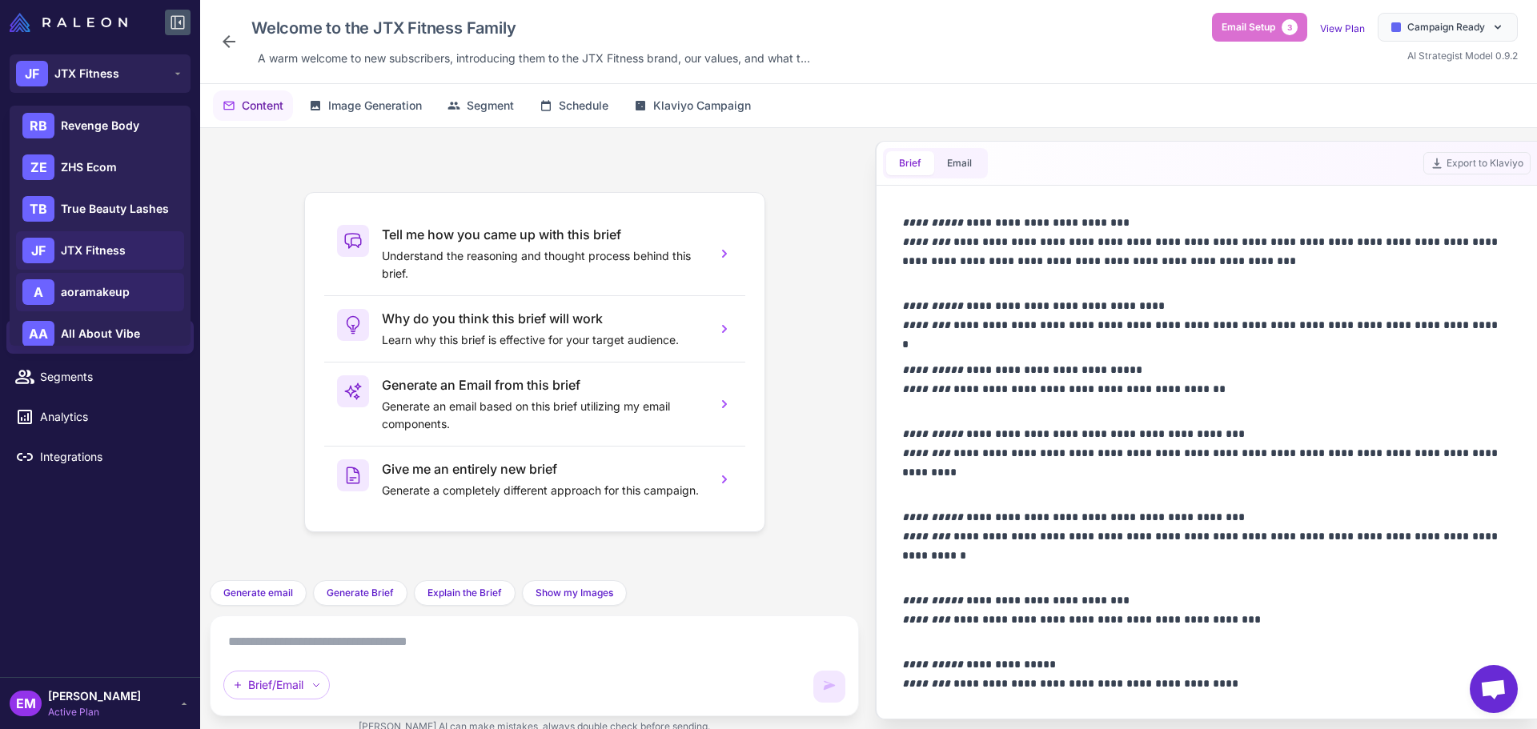
scroll to position [0, 0]
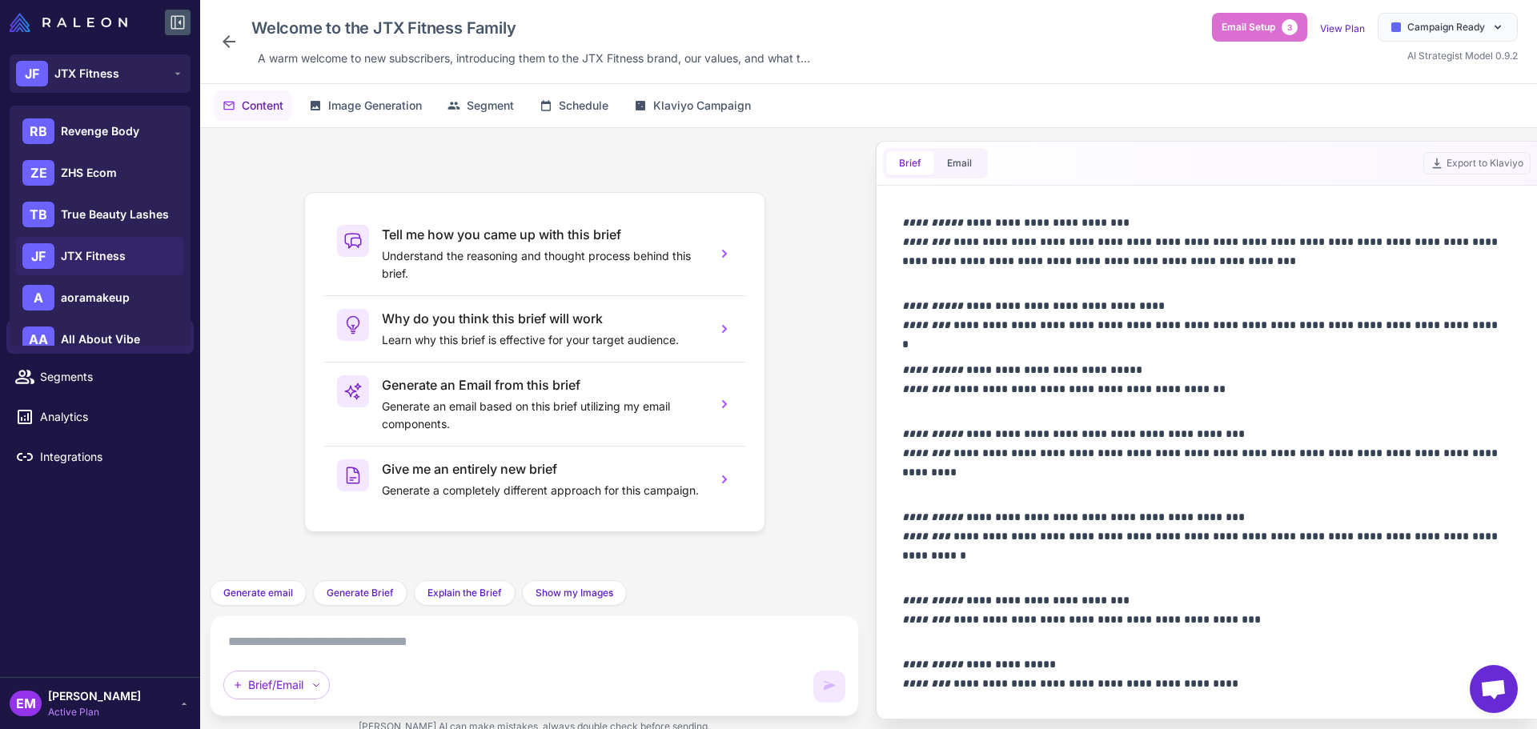
click at [79, 518] on div "Chats Knowledge Email Design Campaigns Calendar Segments Analytics Integrations" at bounding box center [100, 416] width 200 height 524
